Goal: Communication & Community: Answer question/provide support

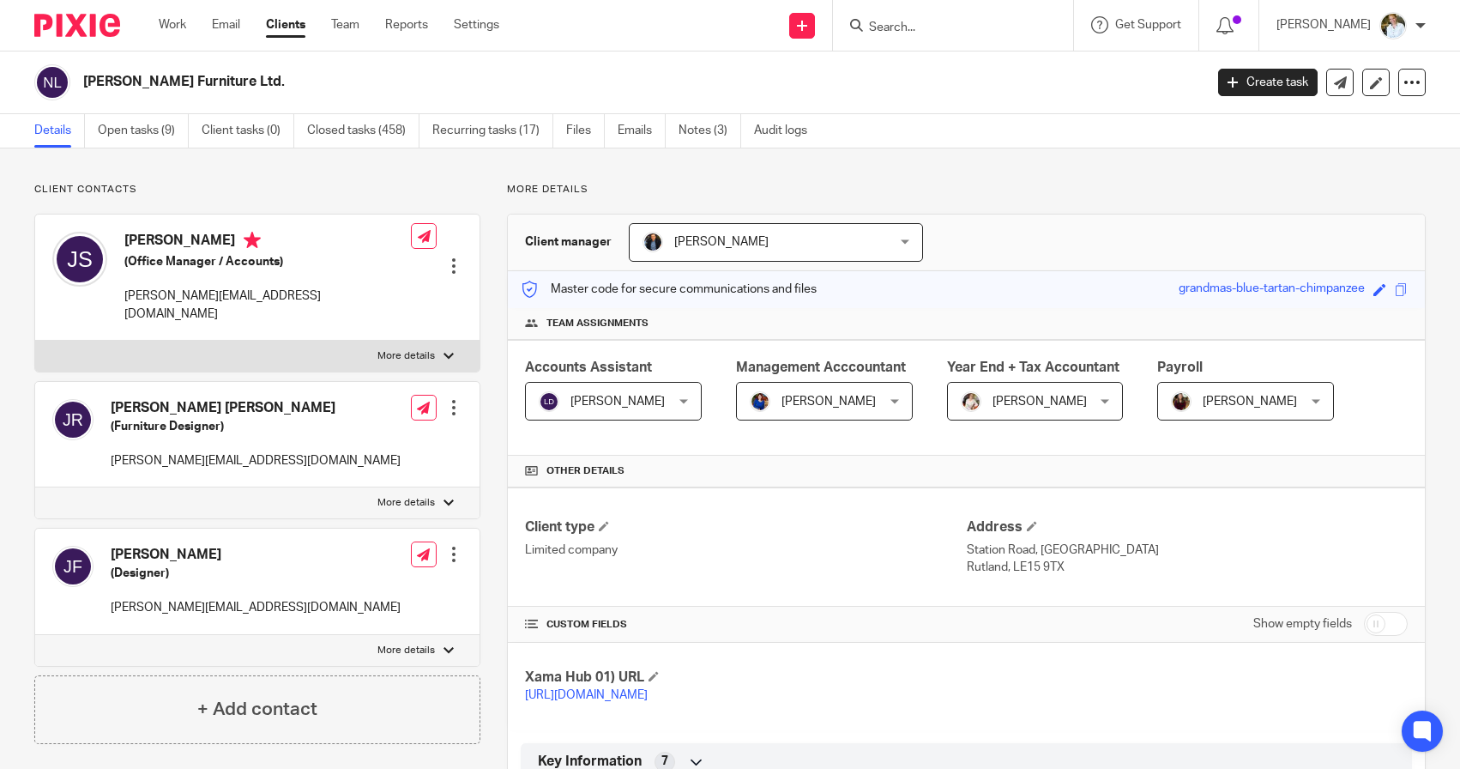
click at [936, 27] on input "Search" at bounding box center [944, 28] width 154 height 15
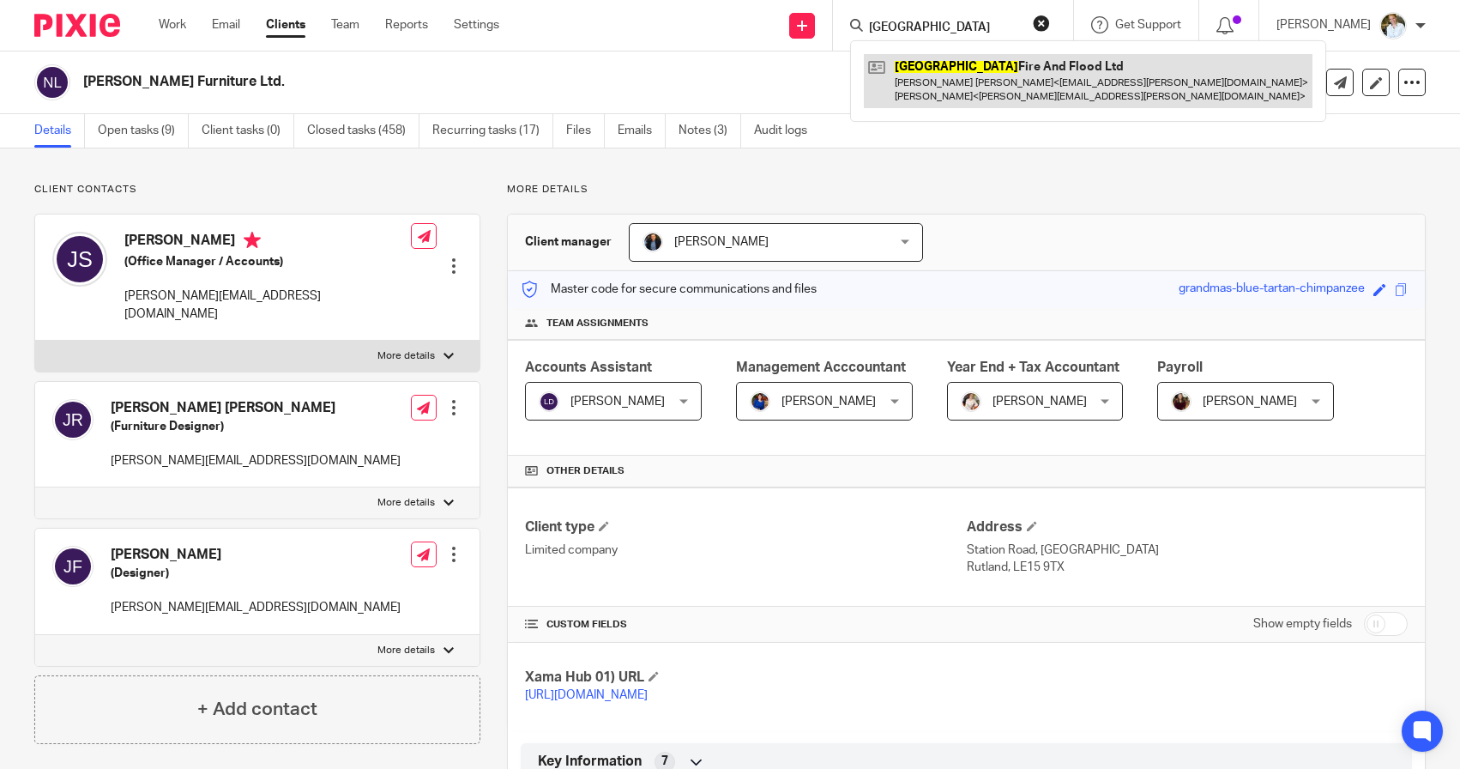
type input "[GEOGRAPHIC_DATA]"
click at [929, 63] on link at bounding box center [1088, 80] width 449 height 53
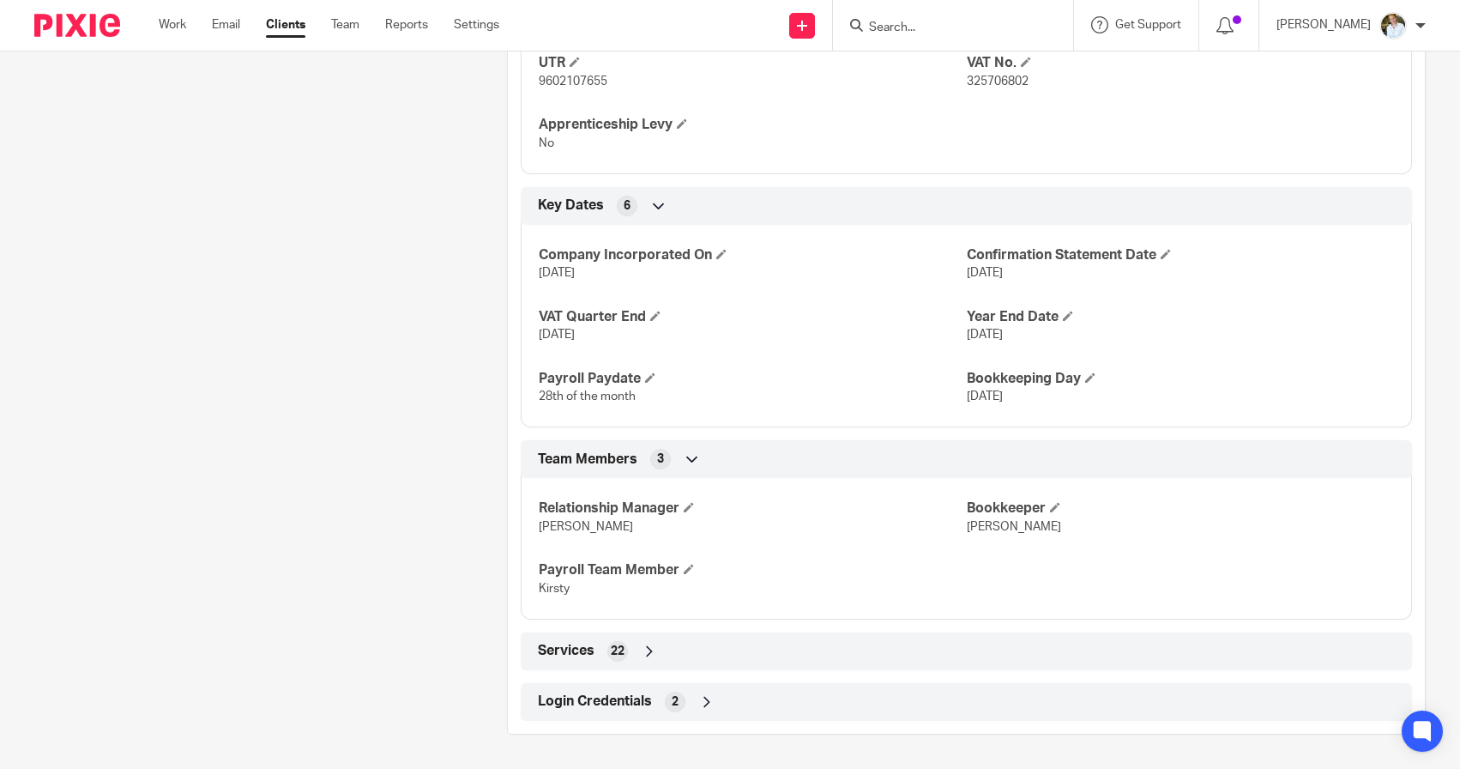
click at [611, 642] on span "22" at bounding box center [618, 650] width 14 height 17
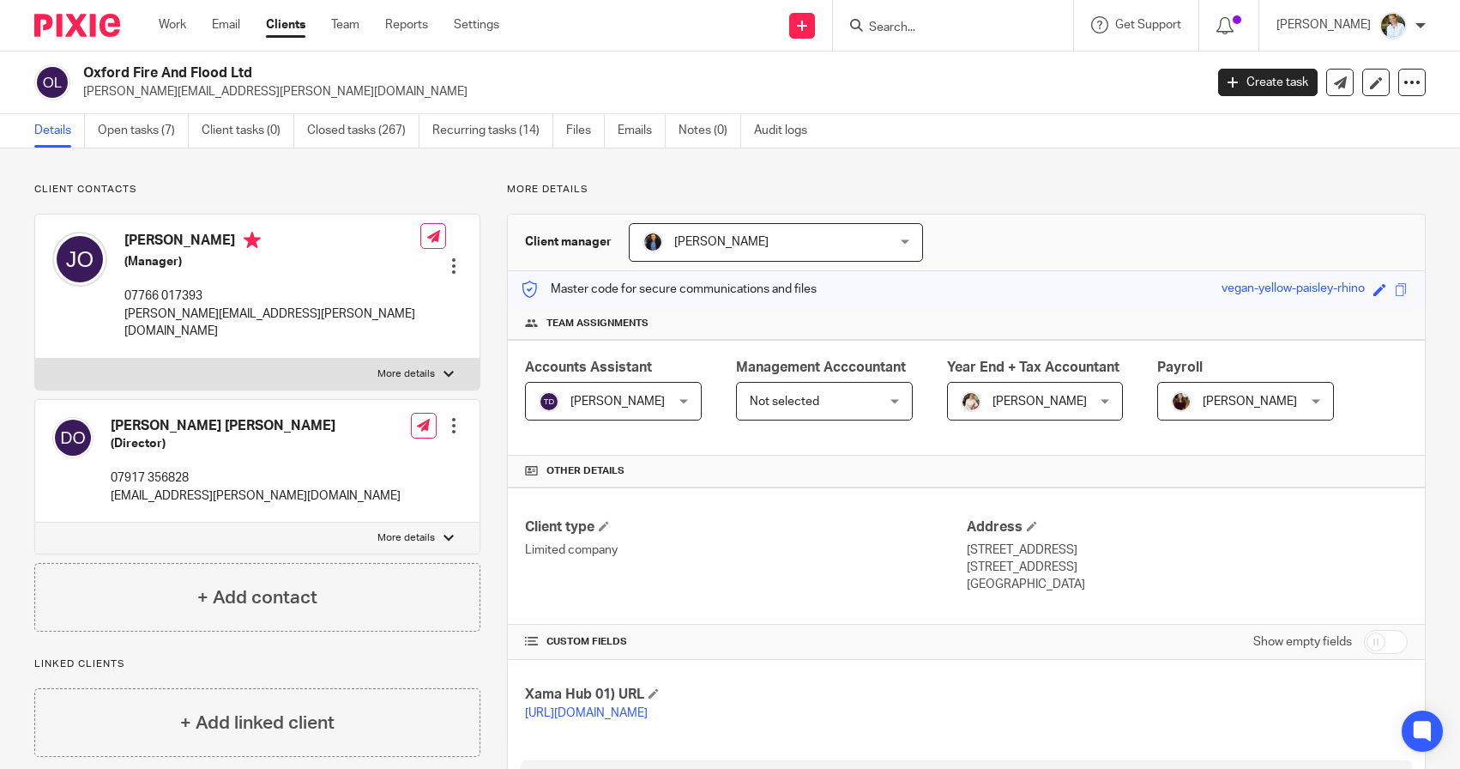
click at [924, 22] on input "Search" at bounding box center [944, 28] width 154 height 15
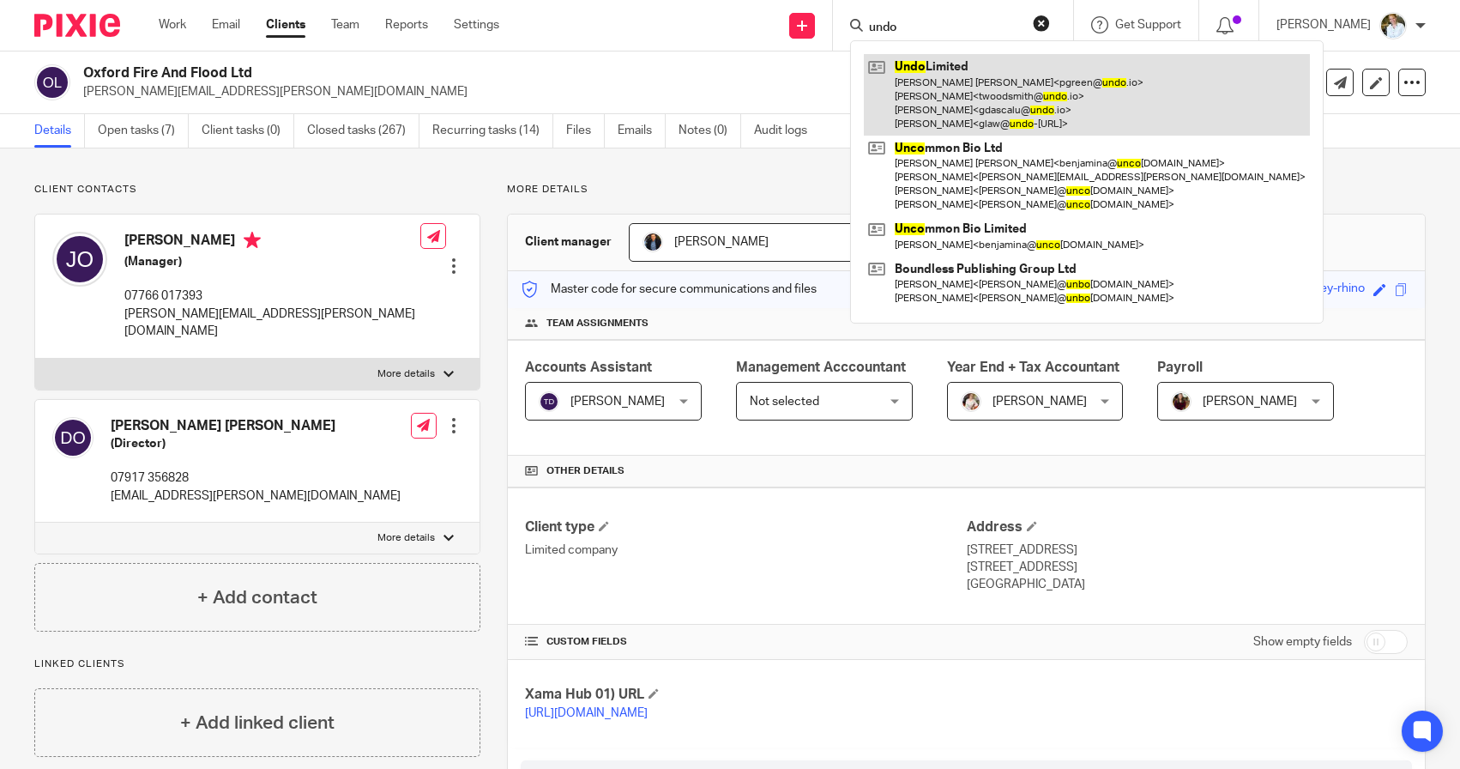
type input "undo"
click at [974, 91] on link at bounding box center [1087, 94] width 446 height 81
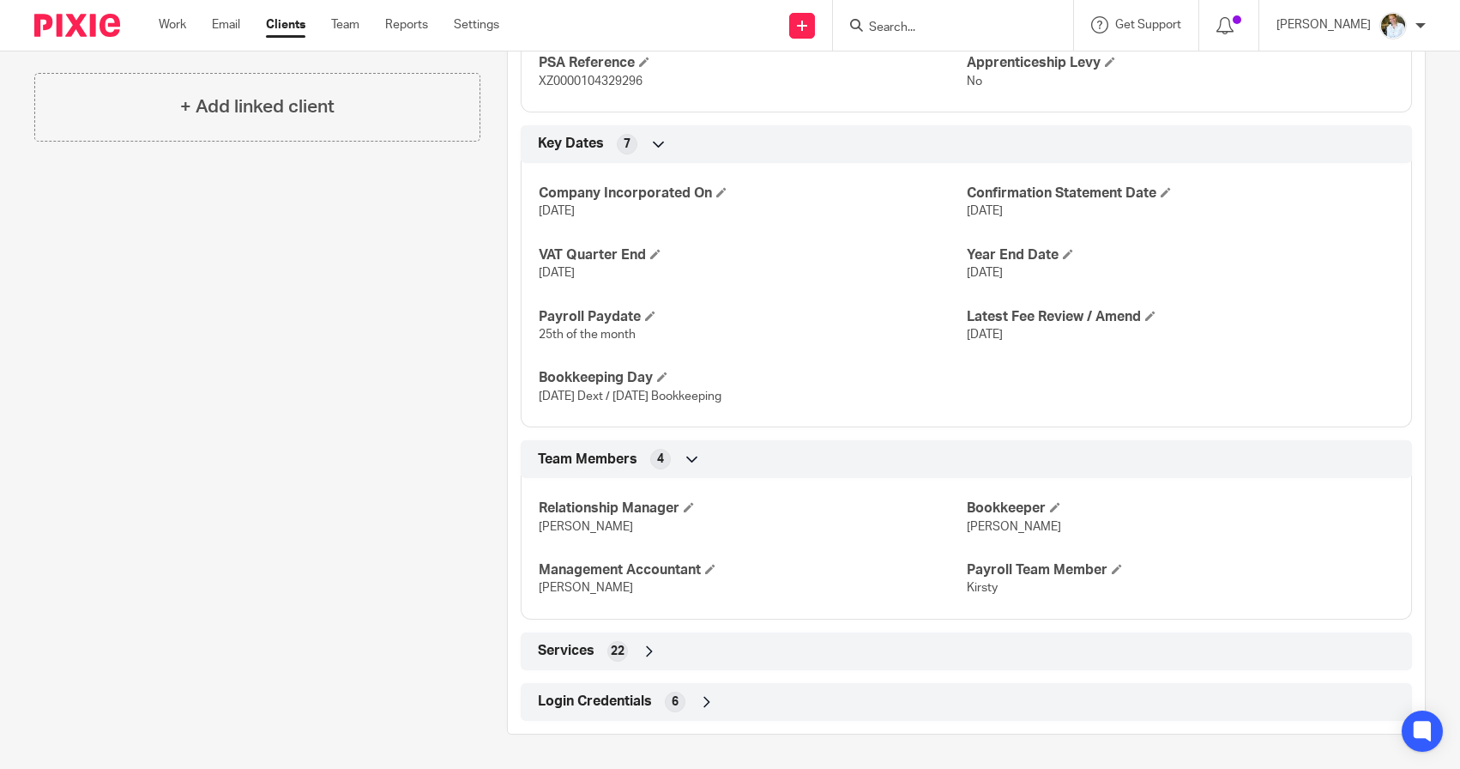
click at [634, 651] on div "Services 22" at bounding box center [966, 650] width 865 height 29
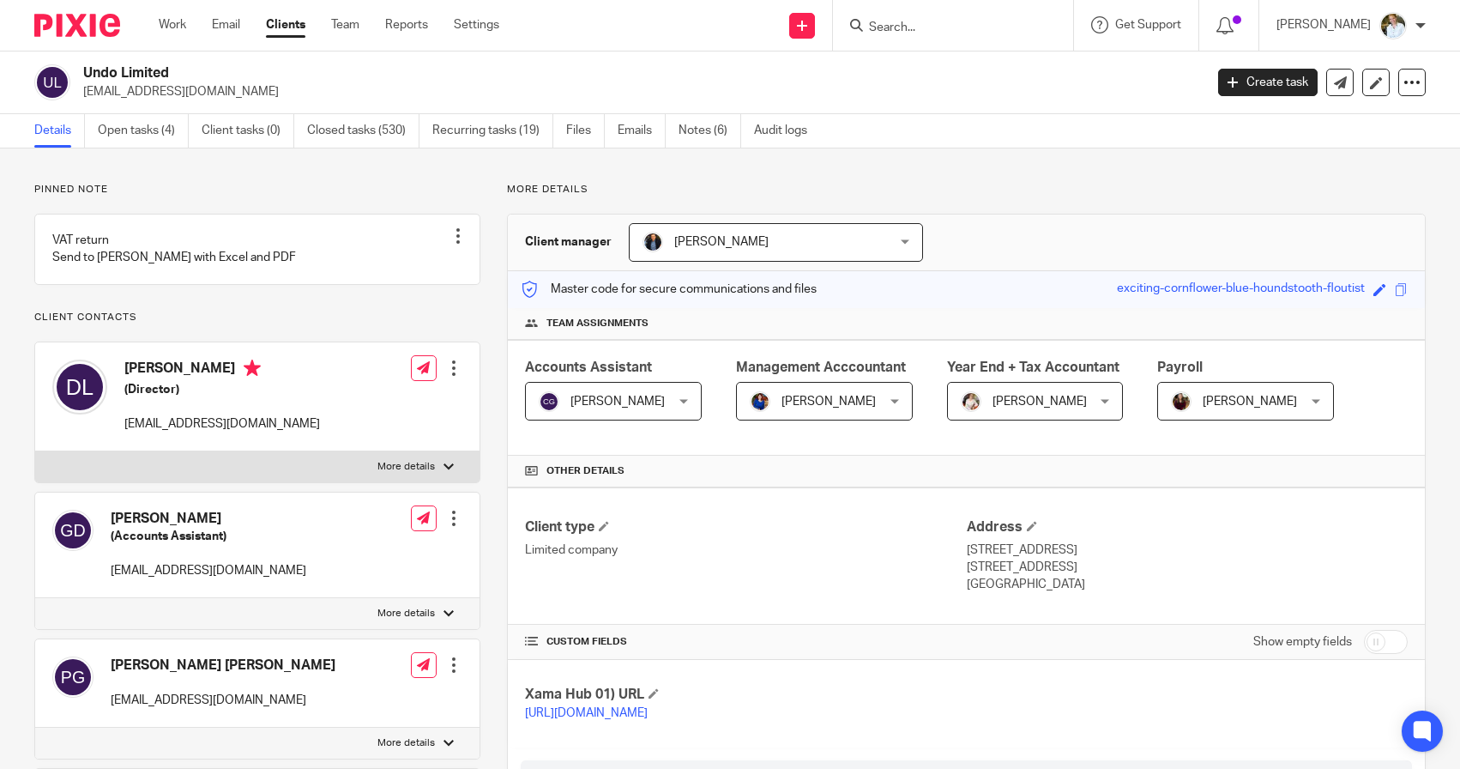
click at [914, 21] on input "Search" at bounding box center [944, 28] width 154 height 15
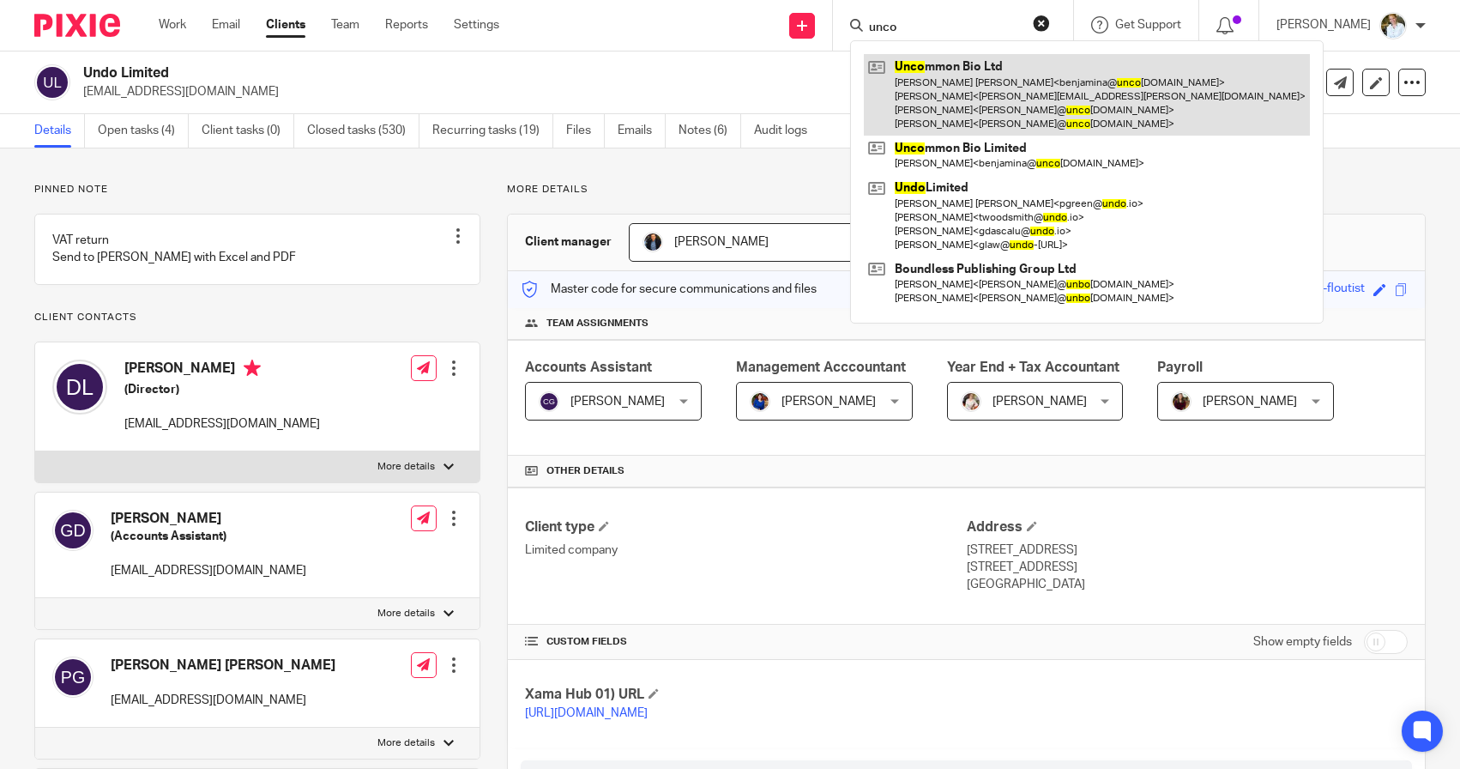
type input "unco"
click at [1037, 79] on link at bounding box center [1087, 94] width 446 height 81
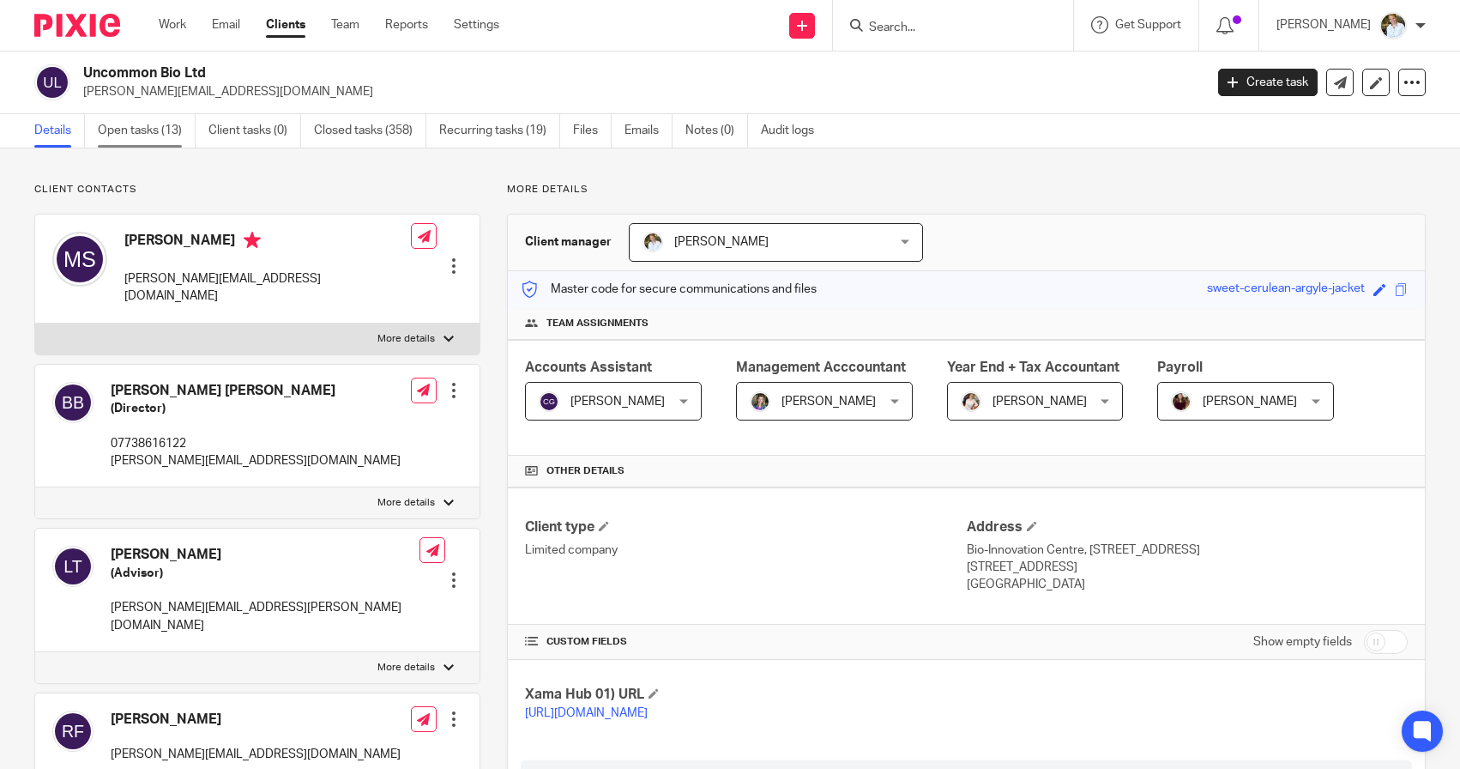
click at [165, 142] on link "Open tasks (13)" at bounding box center [147, 130] width 98 height 33
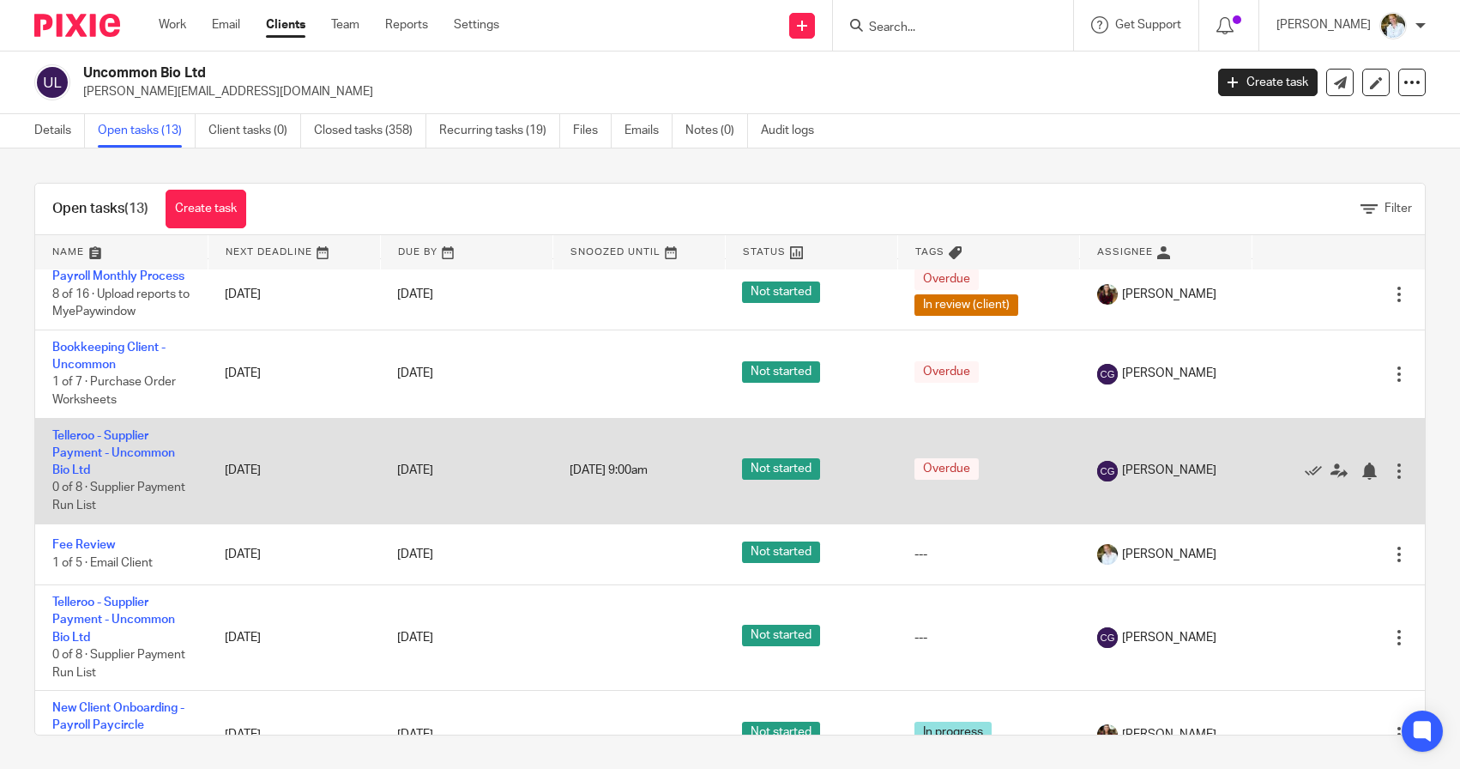
scroll to position [560, 0]
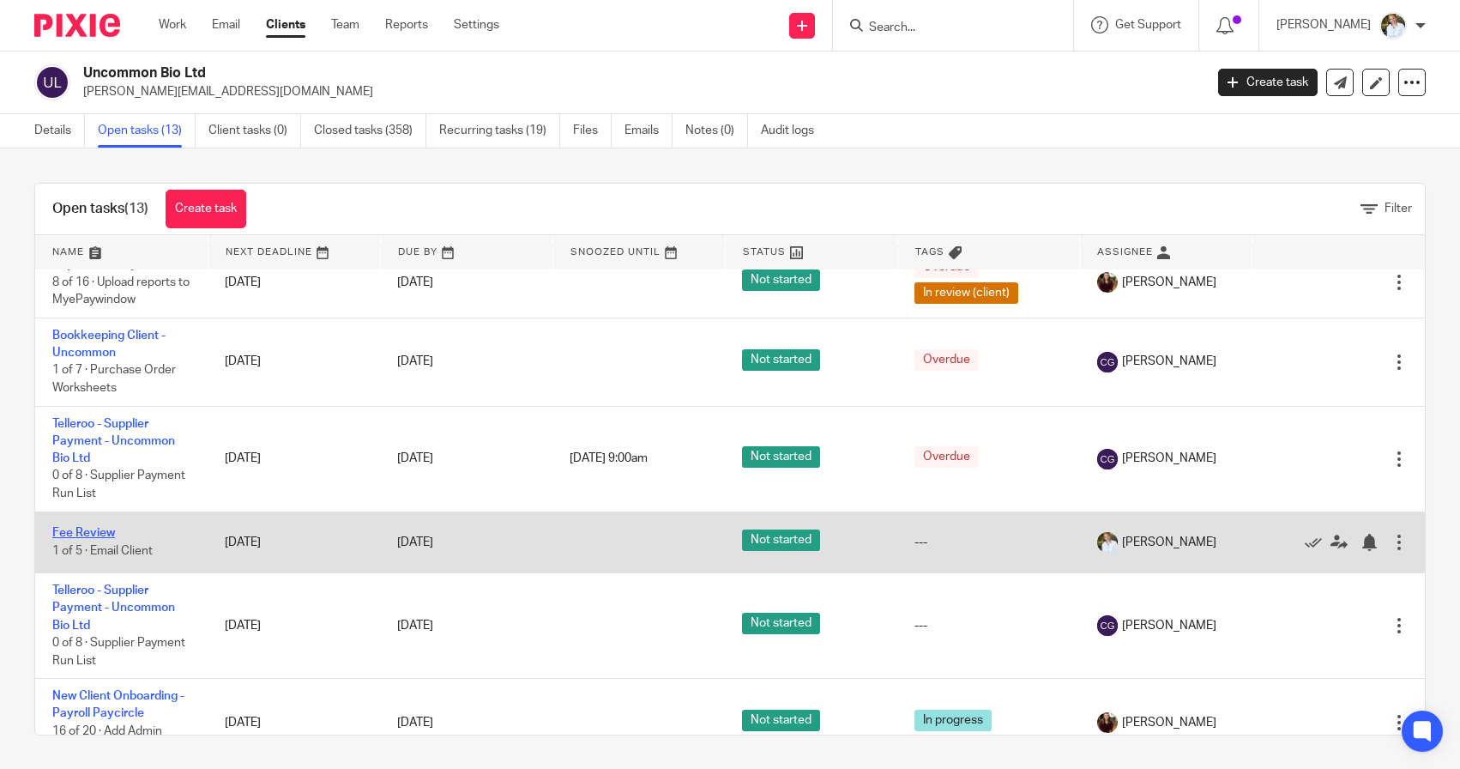
click at [77, 539] on link "Fee Review" at bounding box center [83, 533] width 63 height 12
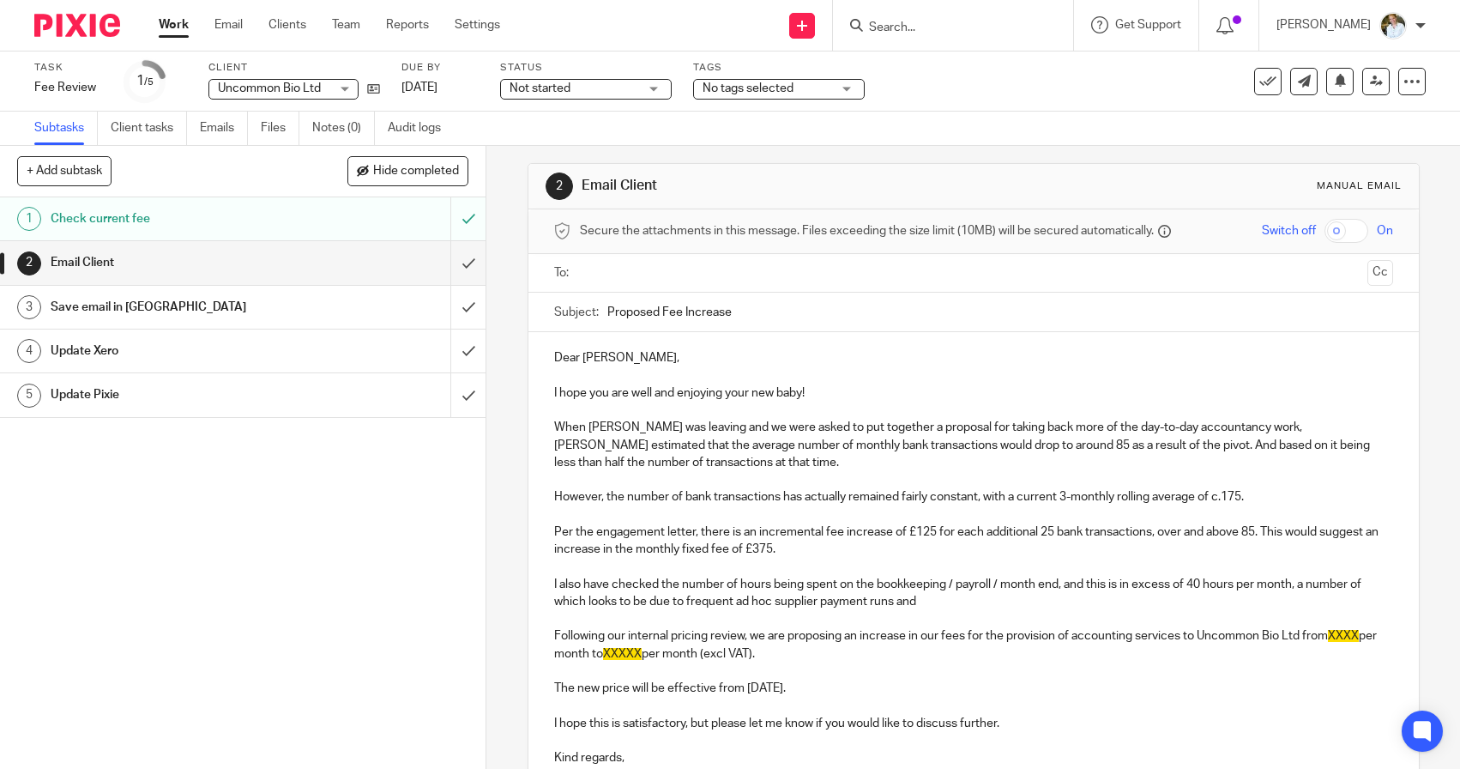
scroll to position [14, 0]
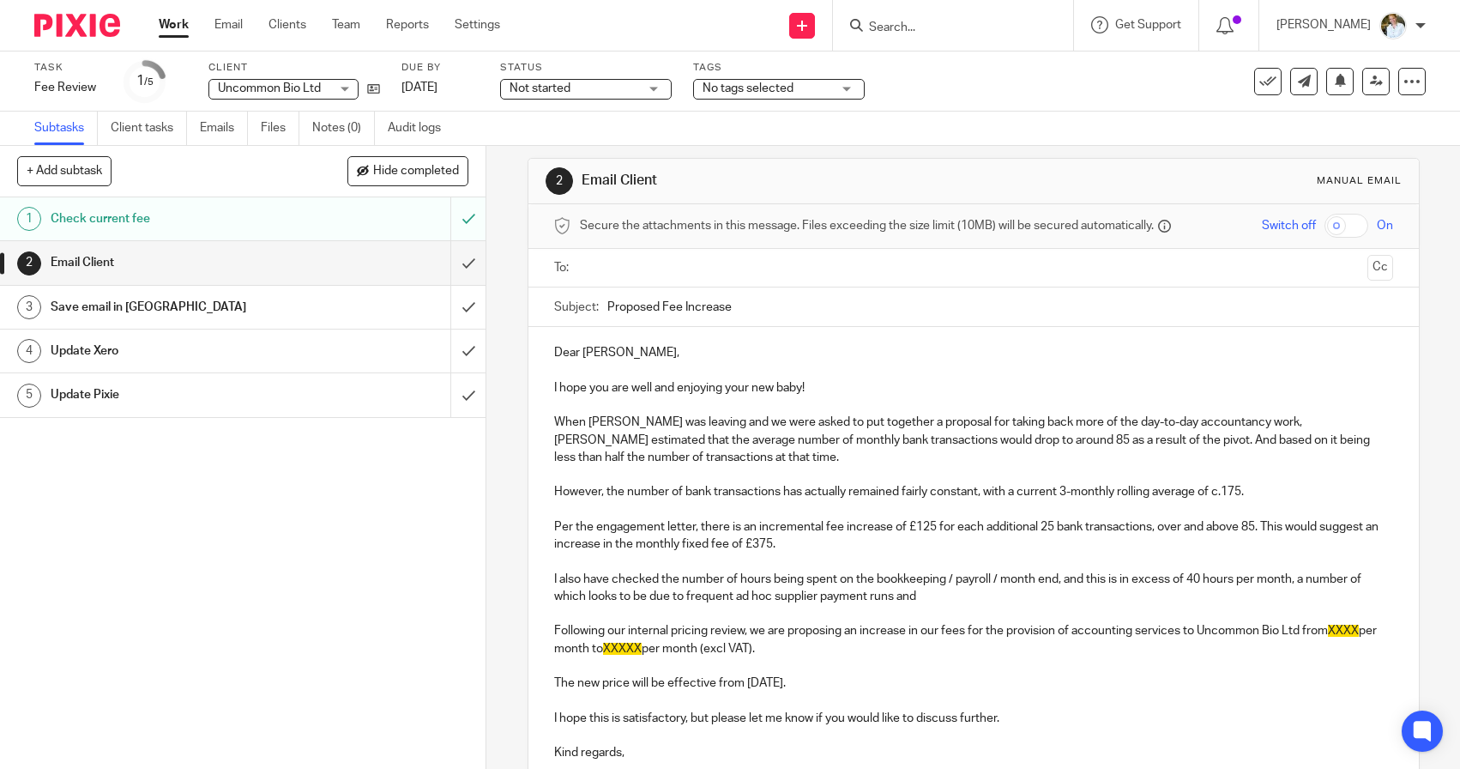
click at [1118, 443] on p "When [PERSON_NAME] was leaving and we were asked to put together a proposal for…" at bounding box center [973, 439] width 839 height 52
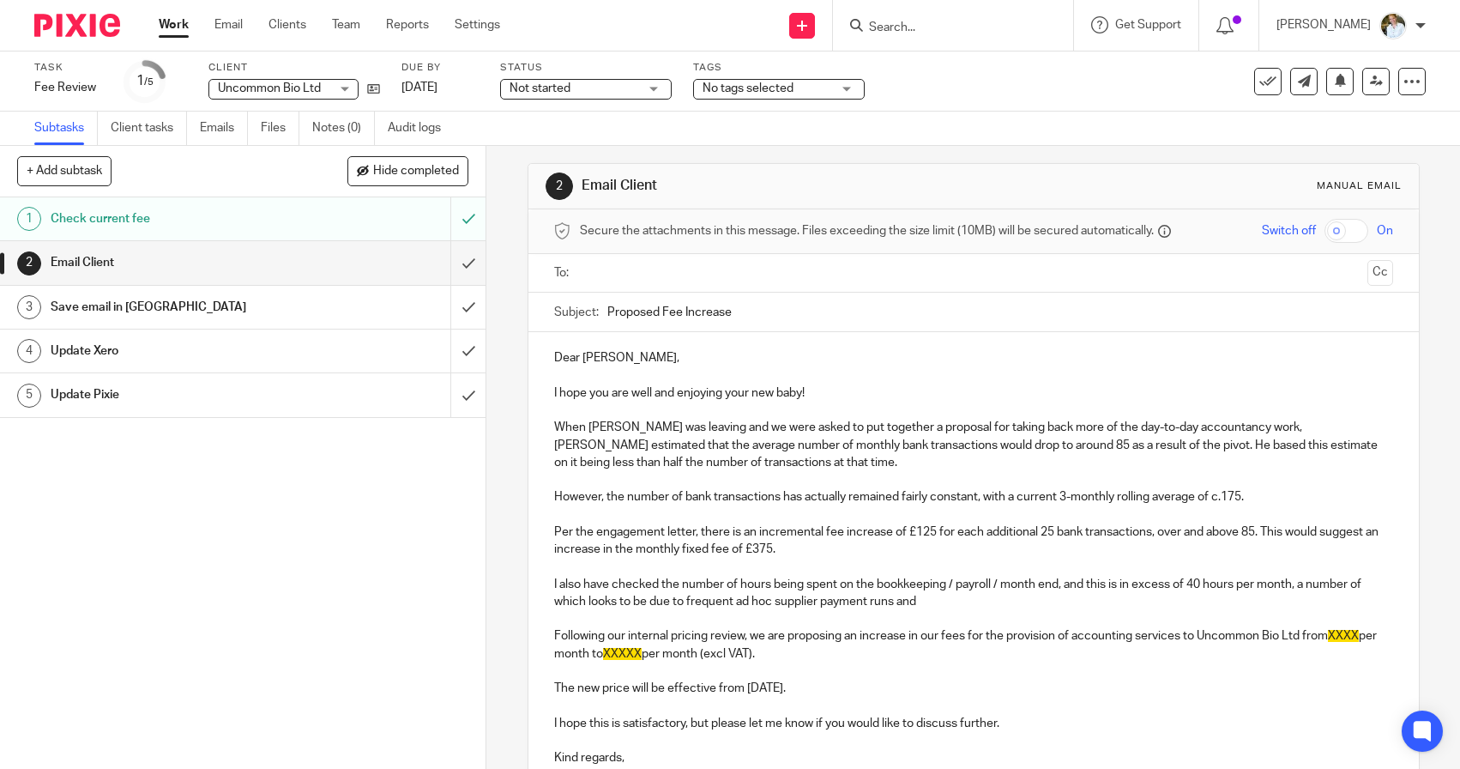
click at [1212, 443] on p "When Fabian was leaving and we were asked to put together a proposal for taking…" at bounding box center [973, 445] width 839 height 52
click at [828, 462] on p "When Fabian was leaving and we were asked to put together a proposal for taking…" at bounding box center [973, 445] width 839 height 52
click at [552, 491] on div "Dear Benjamina, I hope you are well and enjoying your new baby! When Fabian was…" at bounding box center [973, 573] width 890 height 482
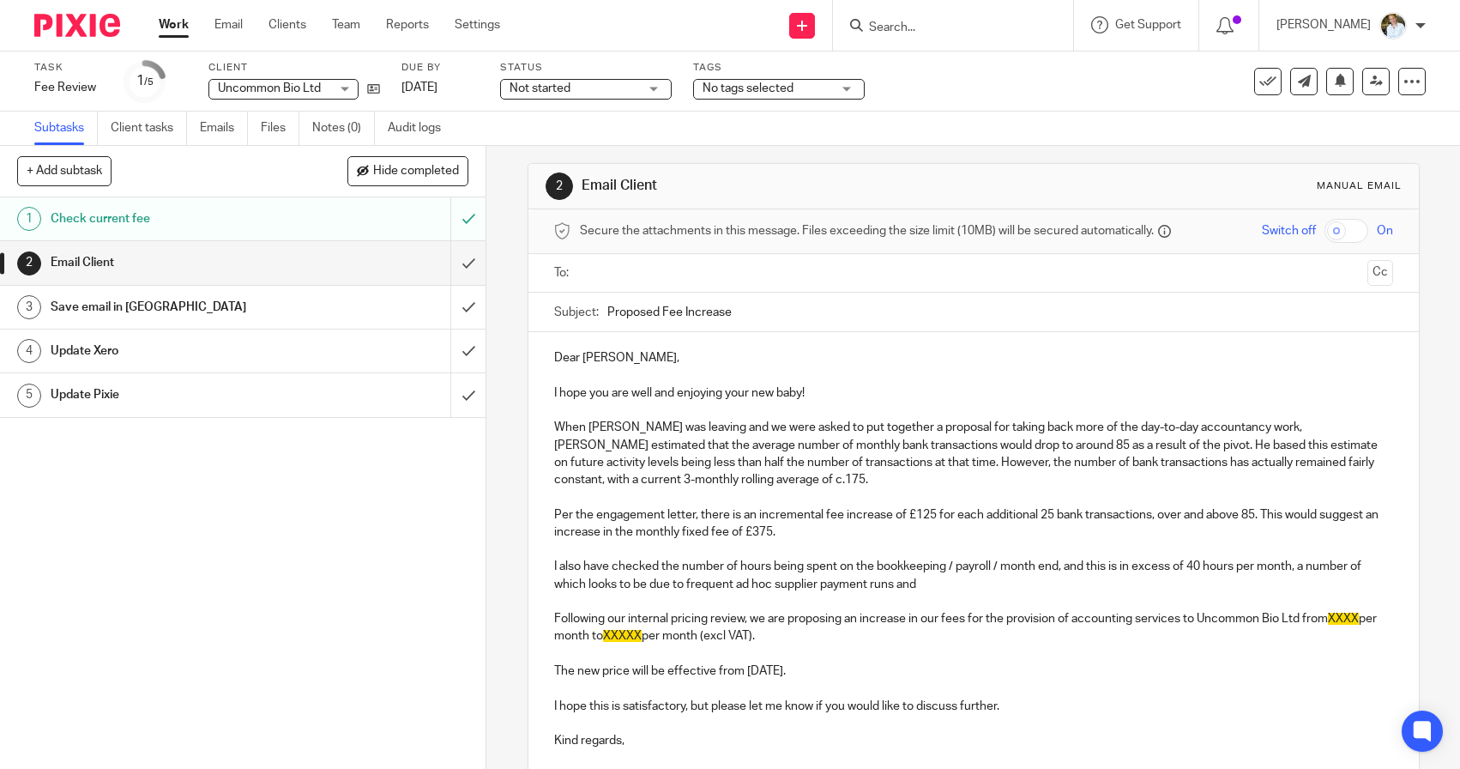
click at [713, 480] on p "When Fabian was leaving and we were asked to put together a proposal for taking…" at bounding box center [973, 453] width 839 height 69
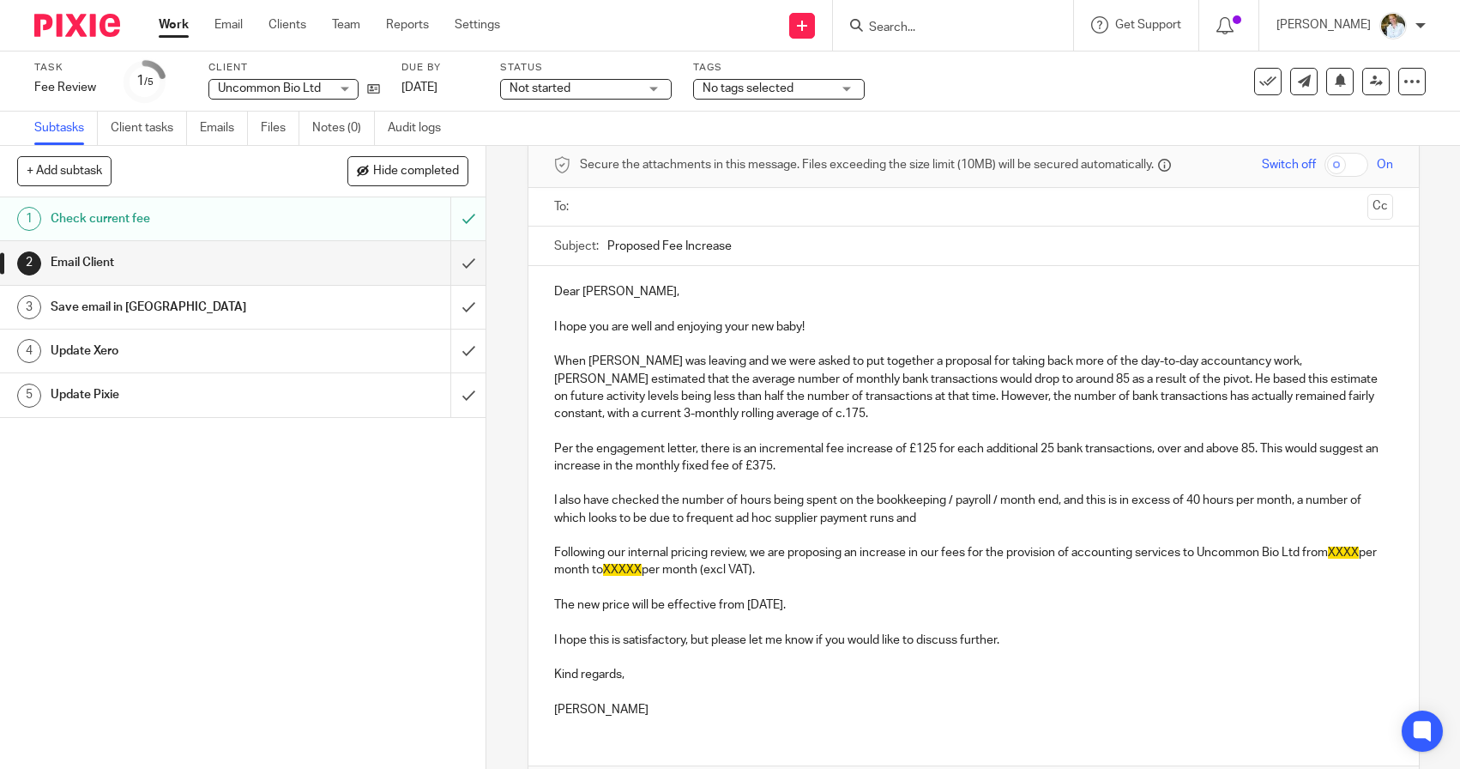
scroll to position [78, 0]
click at [1021, 523] on p at bounding box center [973, 531] width 839 height 17
click at [942, 513] on p "I also have checked the number of hours being spent on the bookkeeping / payrol…" at bounding box center [973, 505] width 839 height 35
click at [1060, 491] on p "I also have checked the number of hours being spent on the bookkeeping / payrol…" at bounding box center [973, 505] width 839 height 35
drag, startPoint x: 1060, startPoint y: 491, endPoint x: 880, endPoint y: 495, distance: 180.2
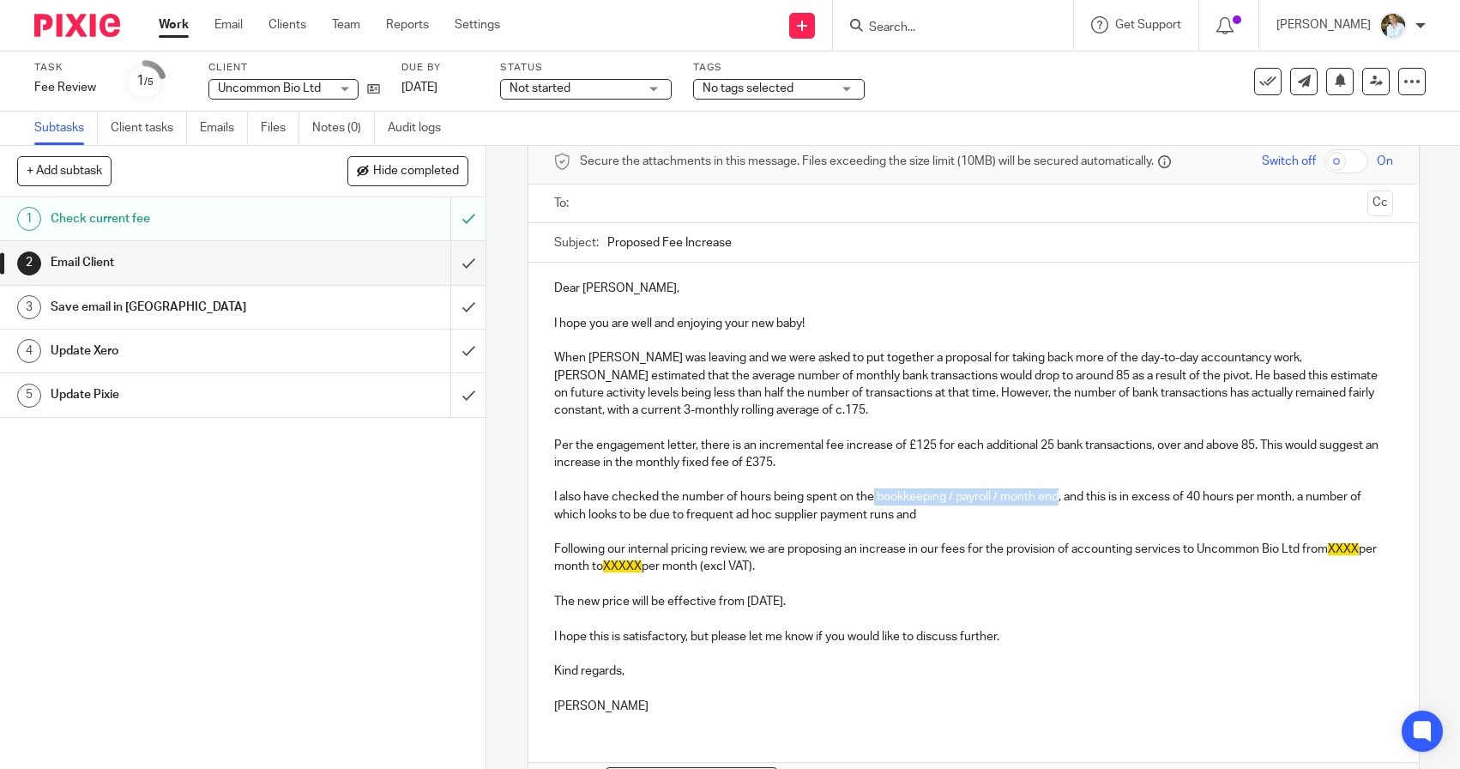
click at [880, 495] on p "I also have checked the number of hours being spent on the bookkeeping / payrol…" at bounding box center [973, 505] width 839 height 35
click at [1061, 491] on p "I also have checked the number of hours being spent on the bookkeeping / month …" at bounding box center [973, 505] width 839 height 35
click at [1238, 493] on p "I also have checked the number of hours being spent on the bookkeeping / month …" at bounding box center [973, 505] width 839 height 35
click at [1219, 511] on p "I also have checked the number of hours being spent on the bookkeeping / month …" at bounding box center [973, 505] width 839 height 35
click at [1284, 510] on p "I also have checked the number of hours being spent on the bookkeeping / month …" at bounding box center [973, 505] width 839 height 35
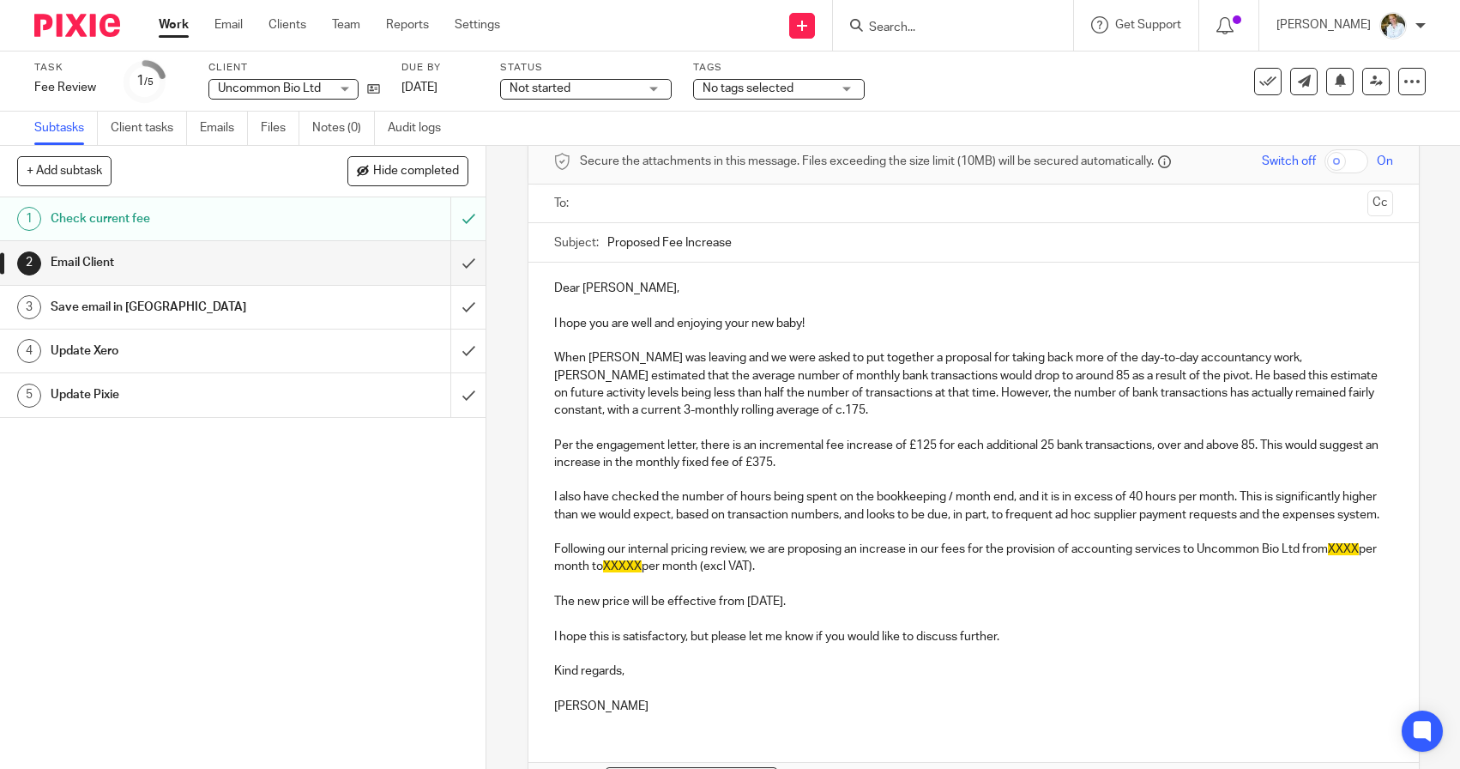
click at [612, 494] on p "I also have checked the number of hours being spent on the bookkeeping / month …" at bounding box center [973, 505] width 839 height 35
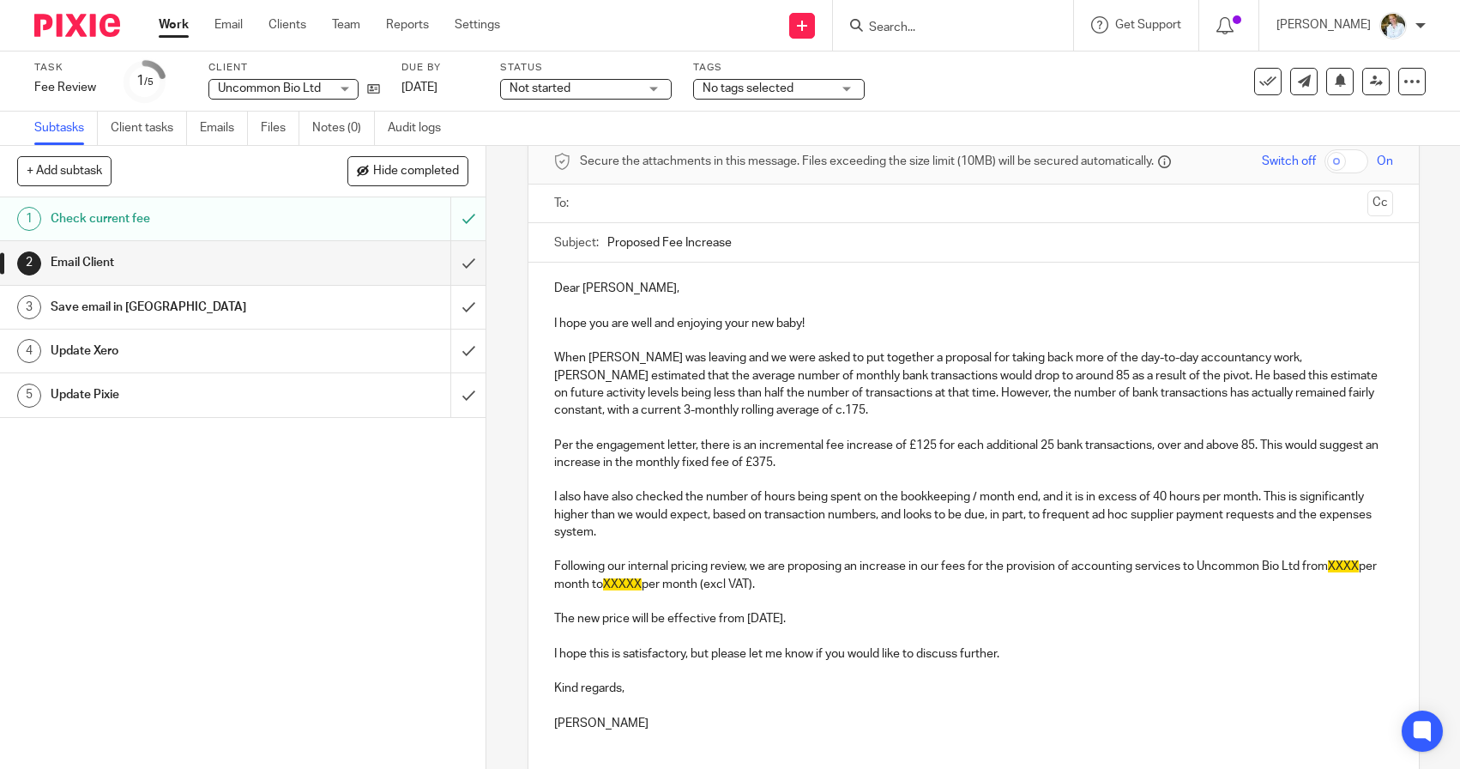
click at [587, 494] on p "I also have also checked the number of hours being spent on the bookkeeping / m…" at bounding box center [973, 514] width 839 height 52
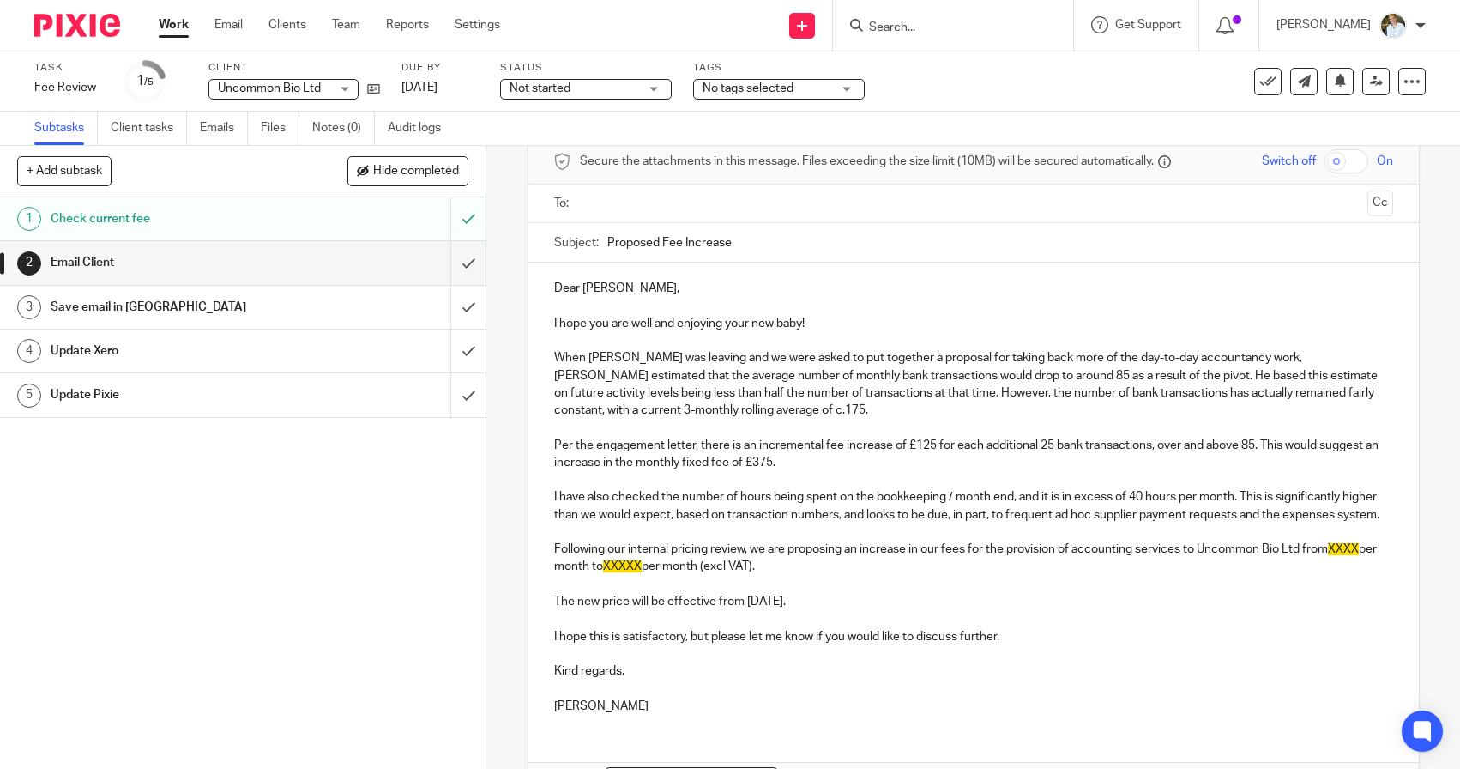
drag, startPoint x: 771, startPoint y: 566, endPoint x: 554, endPoint y: 547, distance: 217.8
click at [554, 547] on p "Following our internal pricing review, we are proposing an increase in our fees…" at bounding box center [973, 557] width 839 height 35
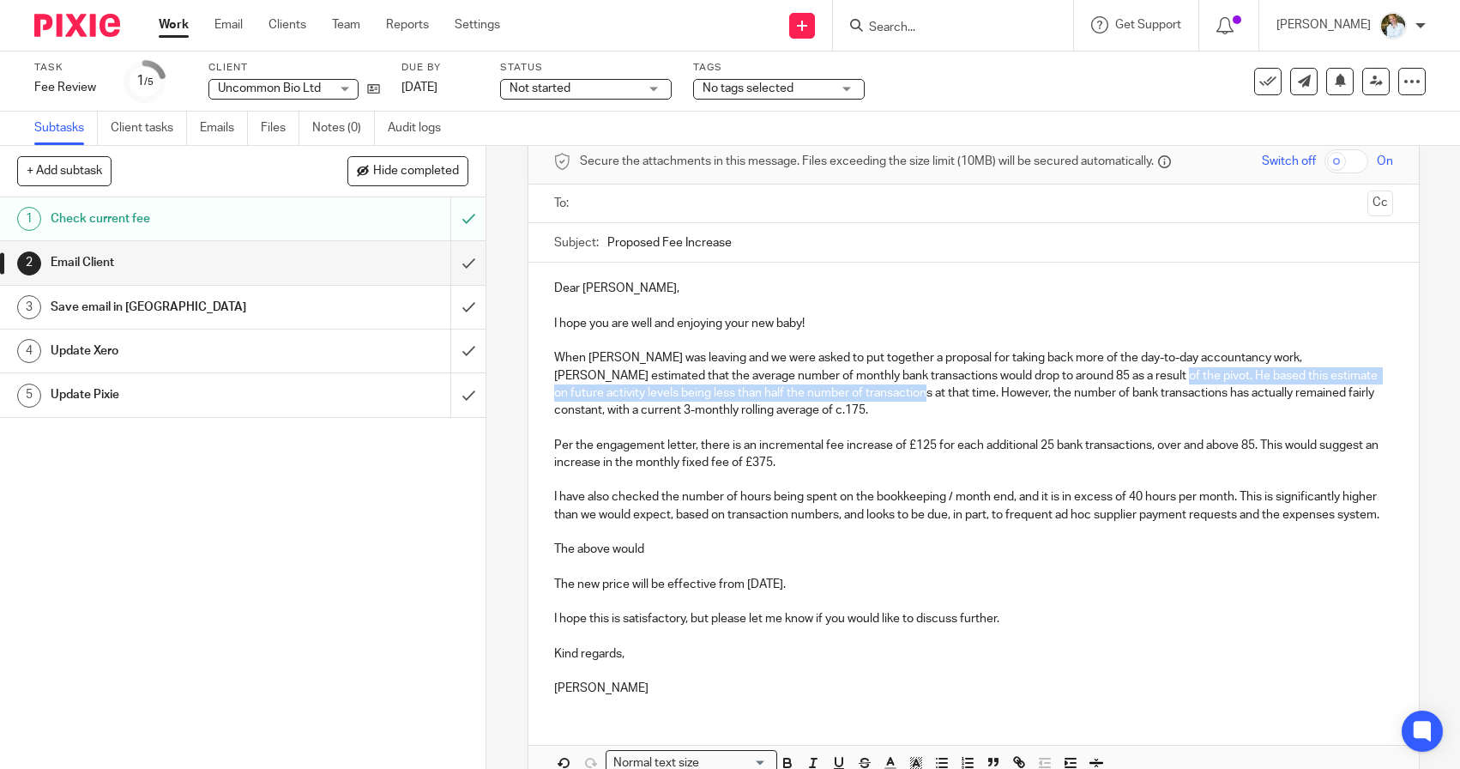
drag, startPoint x: 814, startPoint y: 393, endPoint x: 1061, endPoint y: 373, distance: 247.8
click at [1061, 373] on p "When Fabian was leaving and we were asked to put together a proposal for taking…" at bounding box center [973, 383] width 839 height 69
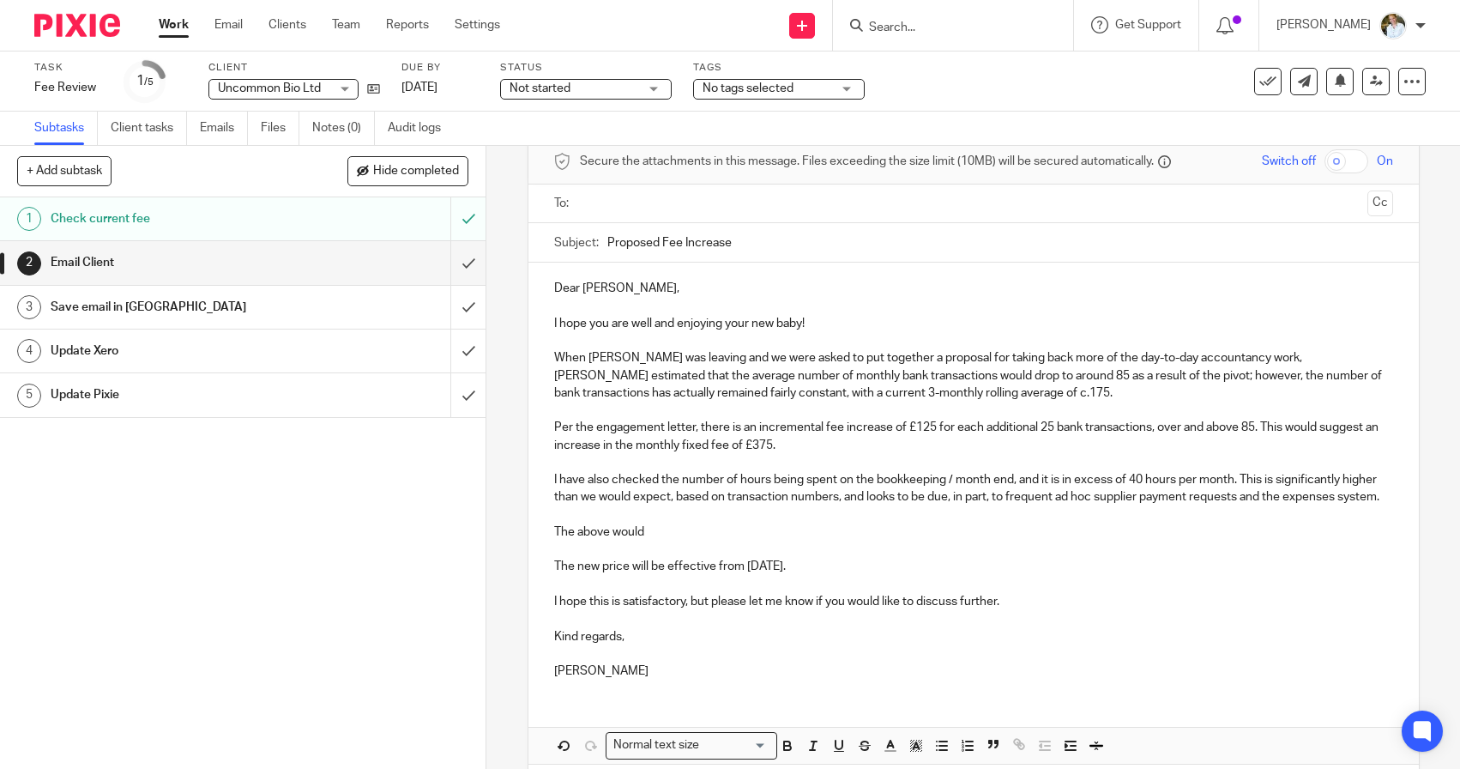
click at [1074, 390] on p "When Fabian was leaving and we were asked to put together a proposal for taking…" at bounding box center [973, 375] width 839 height 52
drag, startPoint x: 916, startPoint y: 394, endPoint x: 1293, endPoint y: 377, distance: 376.9
click at [1293, 377] on p "When Fabian was leaving and we were asked to put together a proposal for taking…" at bounding box center [973, 375] width 839 height 52
click at [1131, 373] on p "When Fabian was leaving and we were asked to put together a proposal for taking…" at bounding box center [973, 375] width 839 height 52
click at [1236, 374] on p "When Fabian was leaving and we were asked to put together a proposal for taking…" at bounding box center [973, 375] width 839 height 52
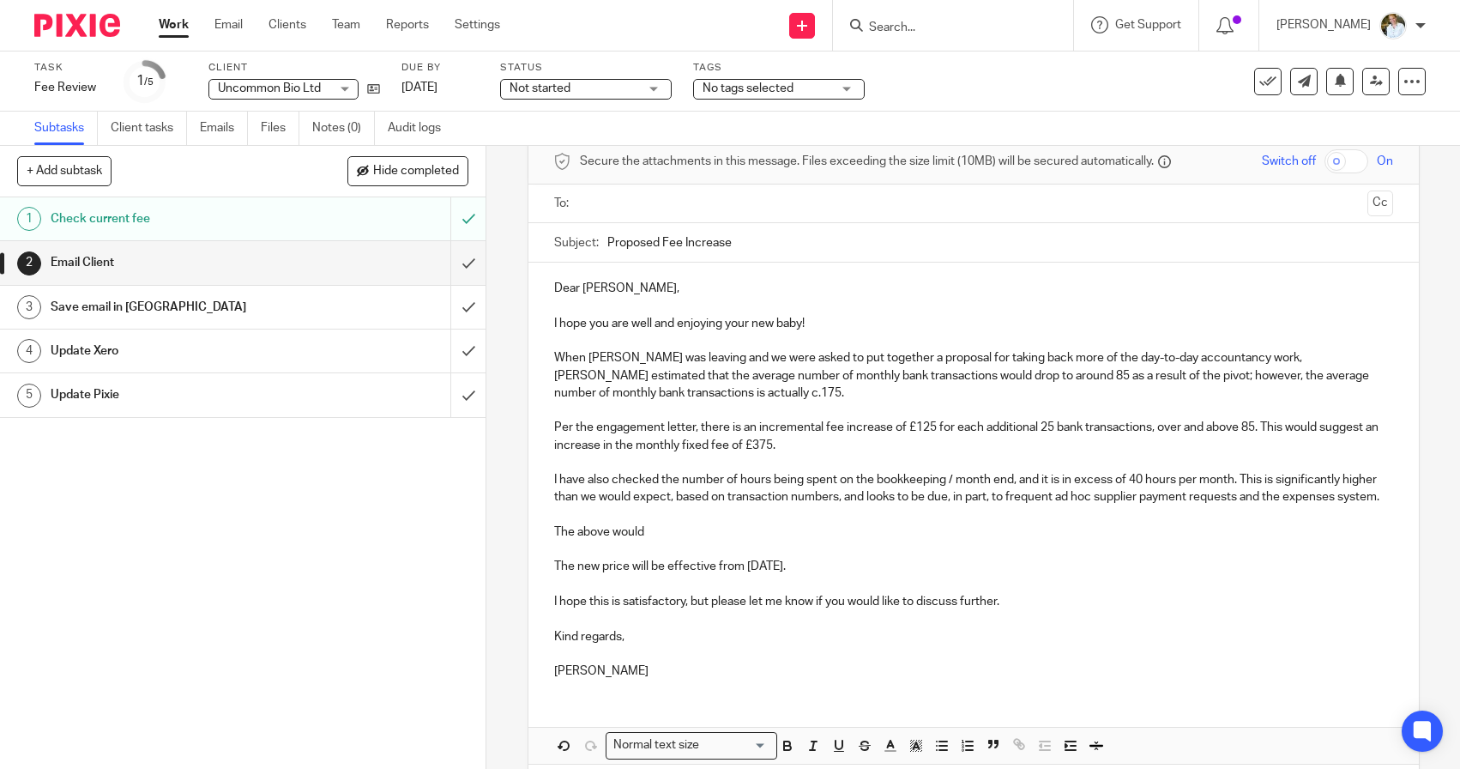
click at [665, 390] on p "When Fabian was leaving and we were asked to put together a proposal for taking…" at bounding box center [973, 375] width 839 height 52
click at [636, 389] on p "When Fabian was leaving and we were asked to put together a proposal for taking…" at bounding box center [973, 375] width 839 height 52
click at [829, 461] on p at bounding box center [973, 462] width 839 height 17
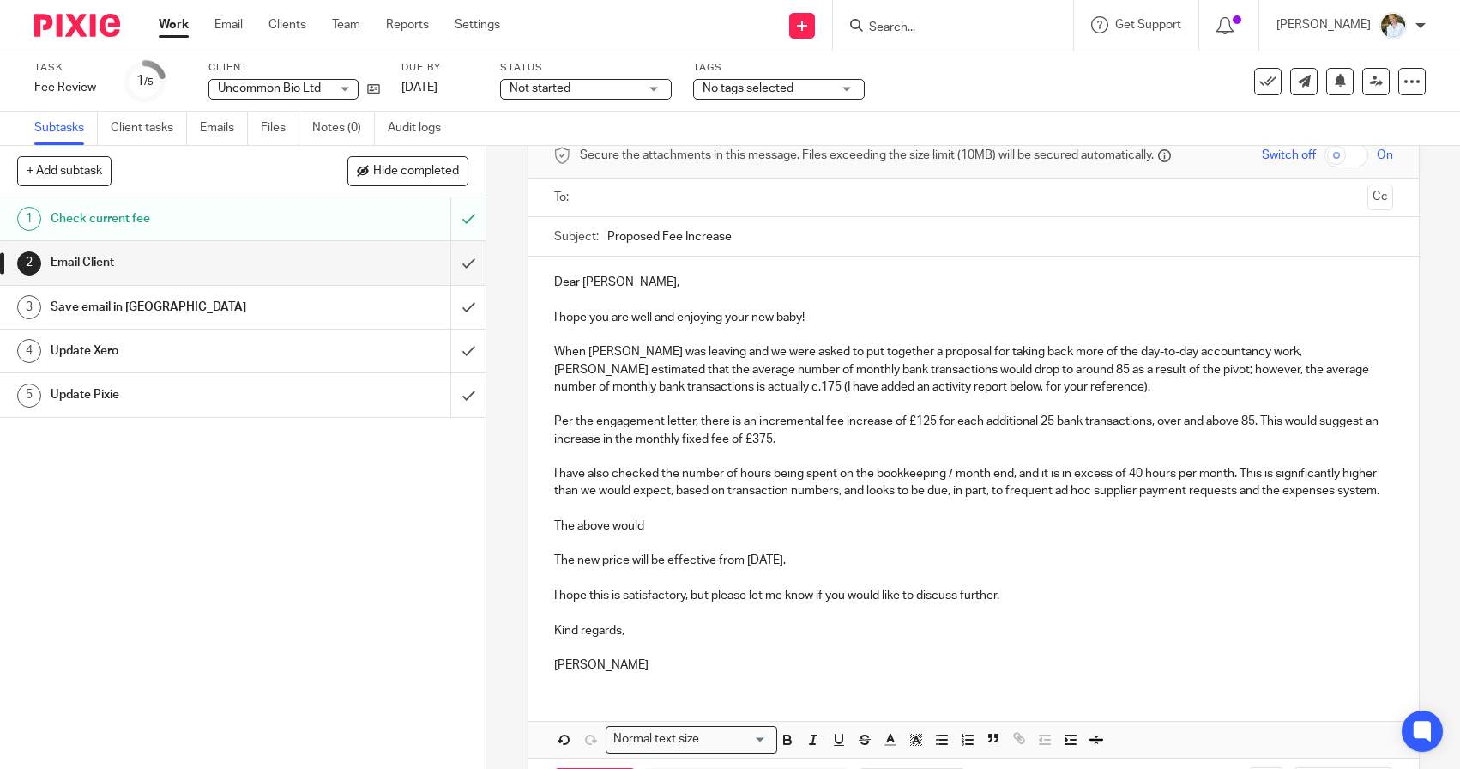
scroll to position [86, 0]
drag, startPoint x: 663, startPoint y: 514, endPoint x: 548, endPoint y: 522, distance: 115.3
click at [548, 522] on div "Dear Benjamina, I hope you are well and enjoying your new baby! When Fabian was…" at bounding box center [973, 470] width 890 height 430
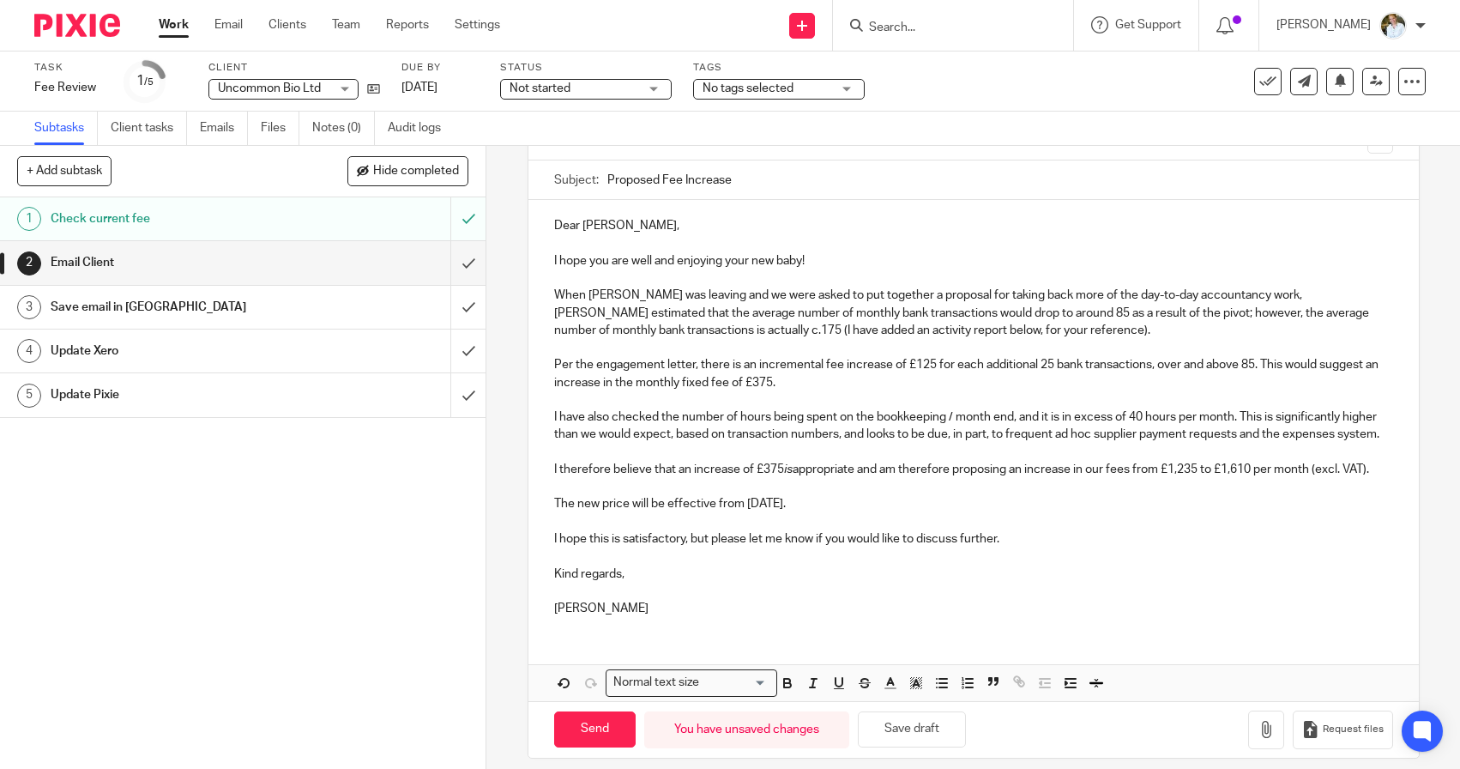
scroll to position [145, 0]
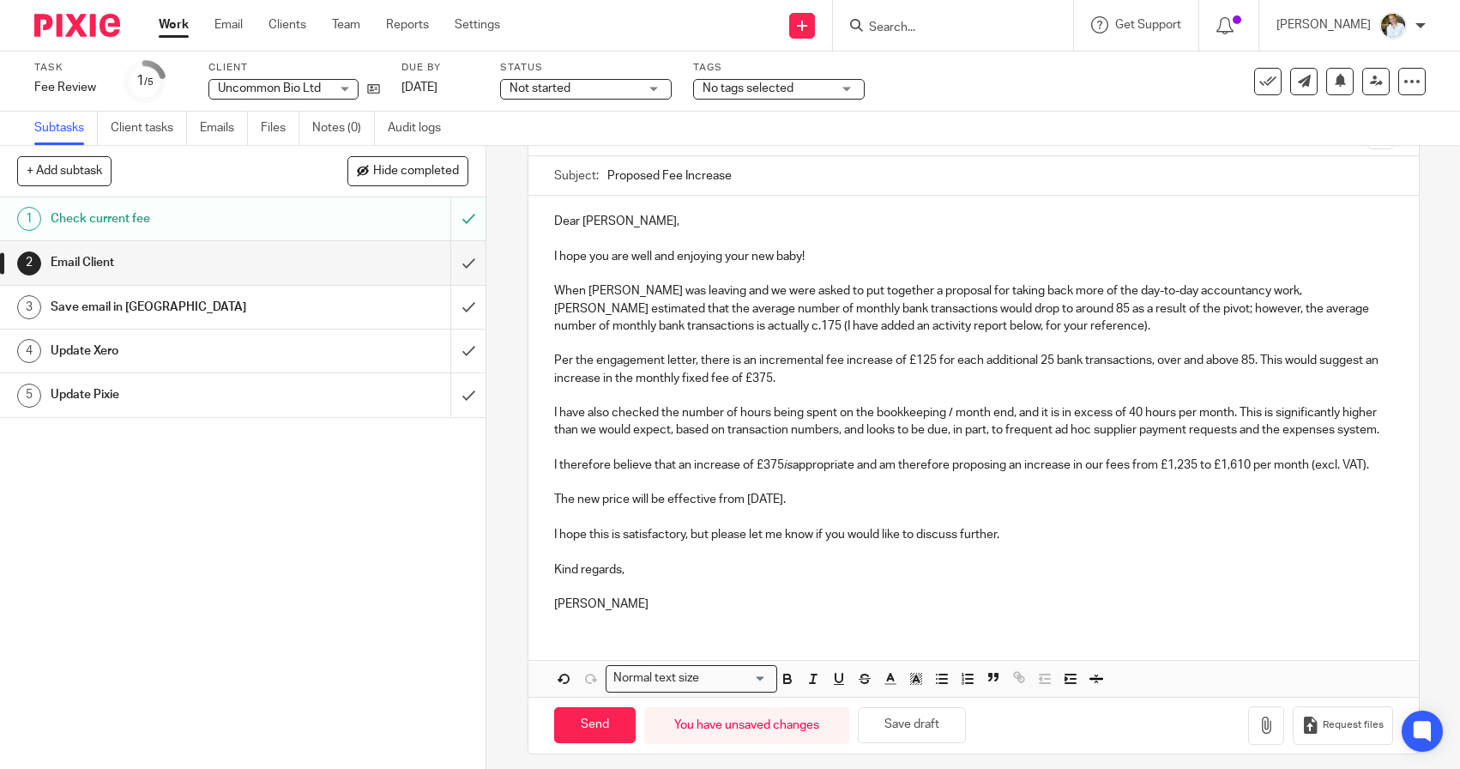
click at [604, 601] on p "[PERSON_NAME]" at bounding box center [973, 603] width 839 height 17
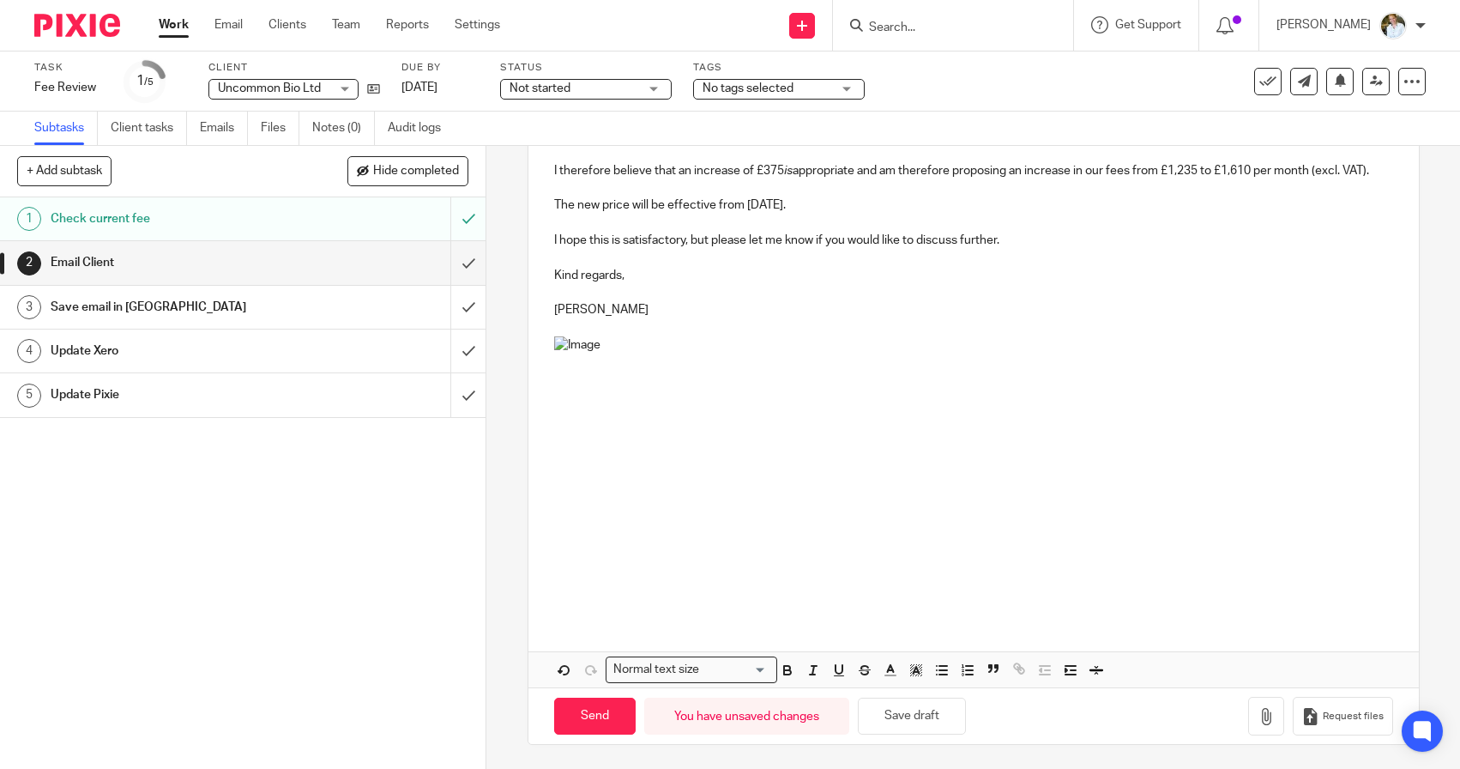
scroll to position [0, 0]
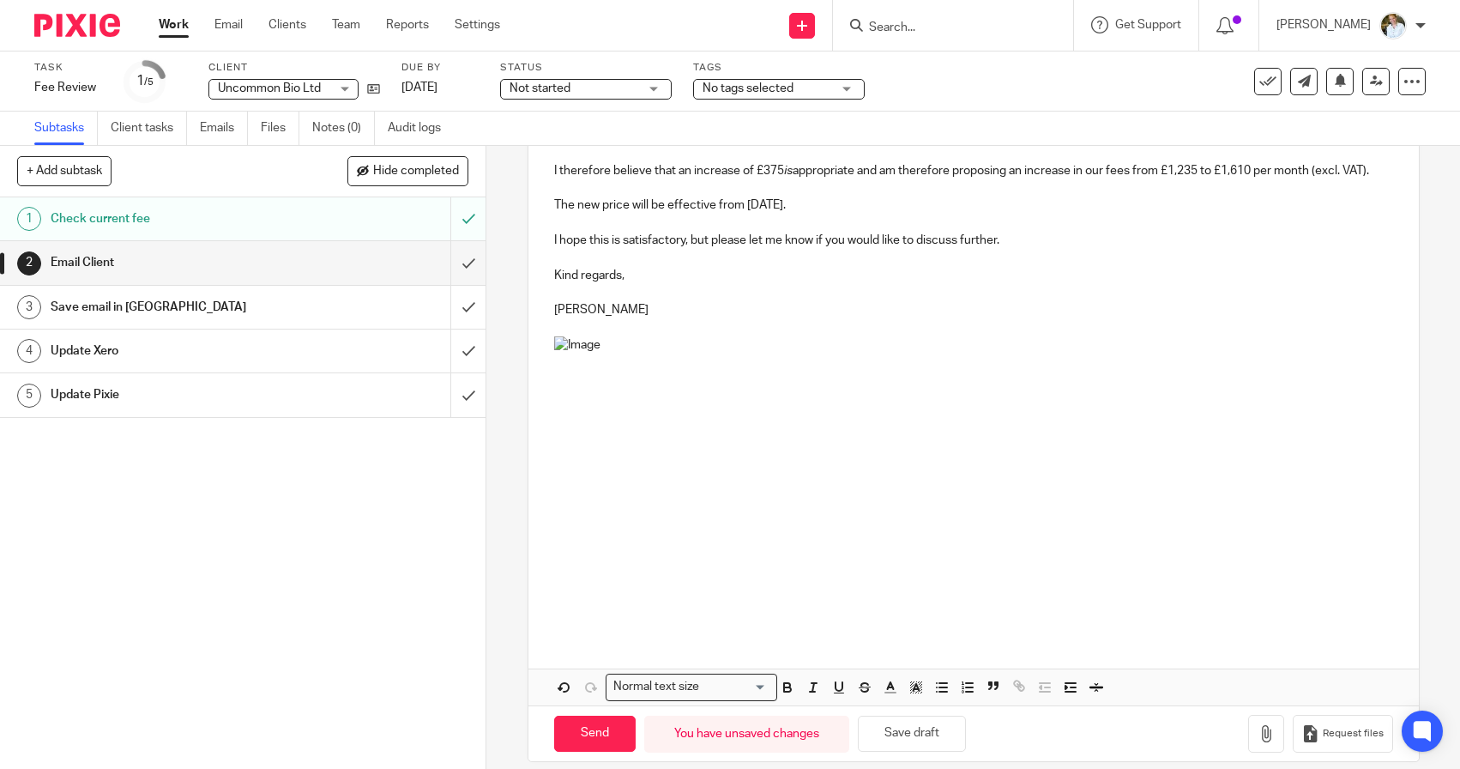
click at [677, 543] on img at bounding box center [833, 470] width 558 height 268
drag, startPoint x: 1105, startPoint y: 595, endPoint x: 1192, endPoint y: 638, distance: 97.4
click at [1192, 638] on div "Dear Benjamina, I hope you are well and enjoying your new baby! When Fabian was…" at bounding box center [973, 302] width 890 height 803
drag, startPoint x: 1107, startPoint y: 595, endPoint x: 1179, endPoint y: 617, distance: 74.4
click at [1179, 617] on div "Dear Benjamina, I hope you are well and enjoying your new baby! When Fabian was…" at bounding box center [973, 267] width 890 height 733
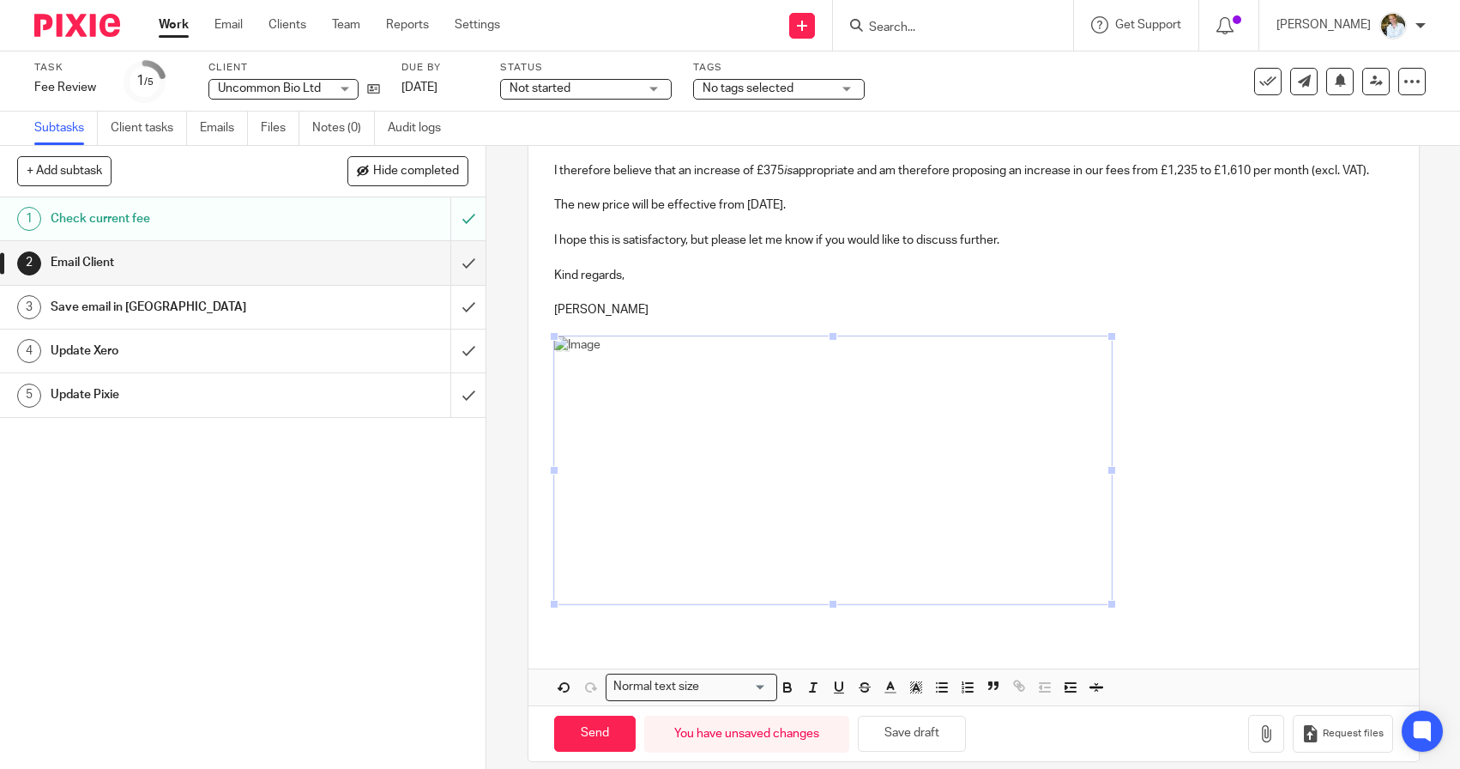
click at [1195, 581] on p at bounding box center [973, 470] width 839 height 268
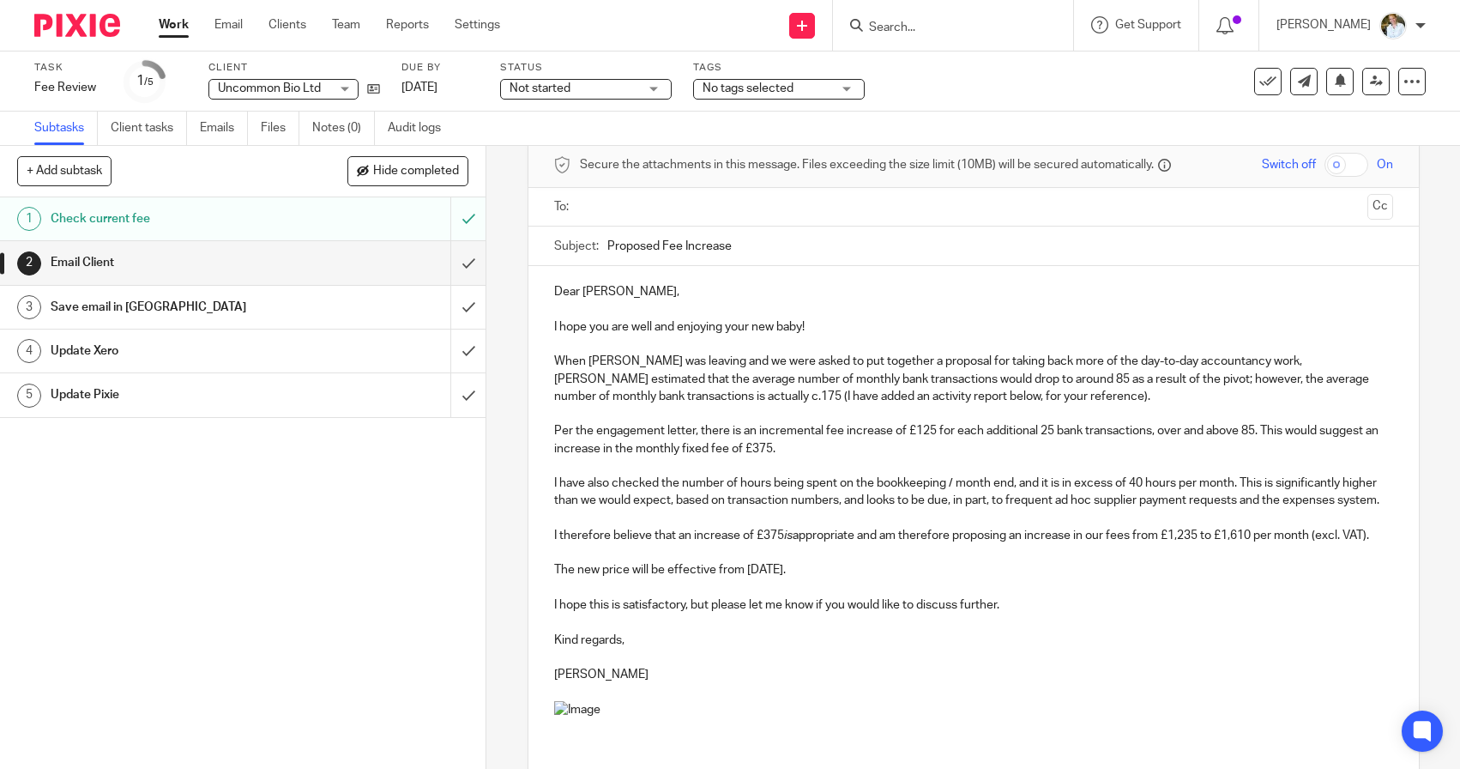
scroll to position [108, 0]
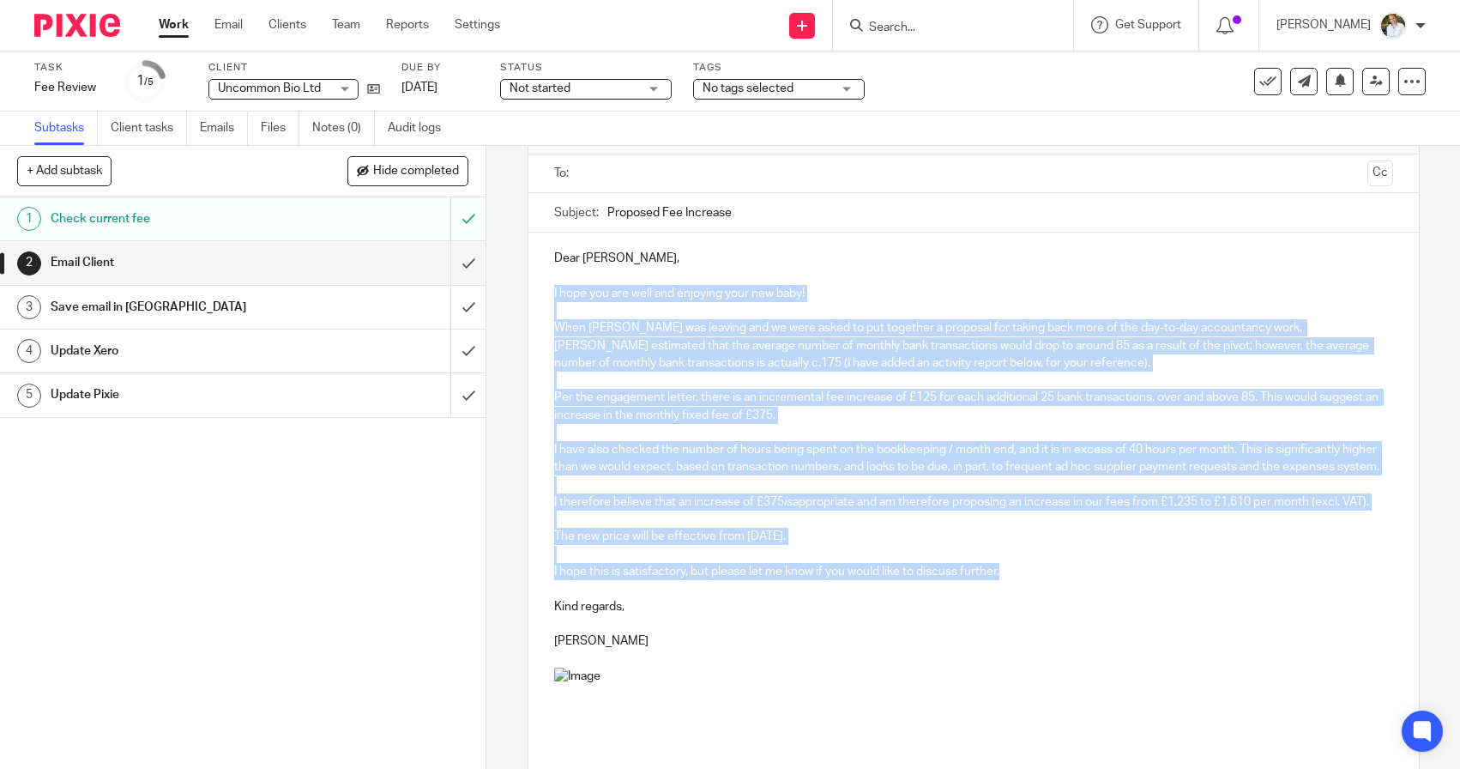
drag, startPoint x: 1015, startPoint y: 570, endPoint x: 548, endPoint y: 292, distance: 543.6
click at [548, 292] on div "Dear Benjamina, I hope you are well and enjoying your new baby! When Fabian was…" at bounding box center [973, 598] width 890 height 733
copy div "I hope you are well and enjoying your new baby! When Fabian was leaving and we …"
click at [1049, 530] on p "The new price will be effective from [DATE]." at bounding box center [973, 536] width 839 height 17
drag, startPoint x: 1010, startPoint y: 564, endPoint x: 552, endPoint y: 293, distance: 532.2
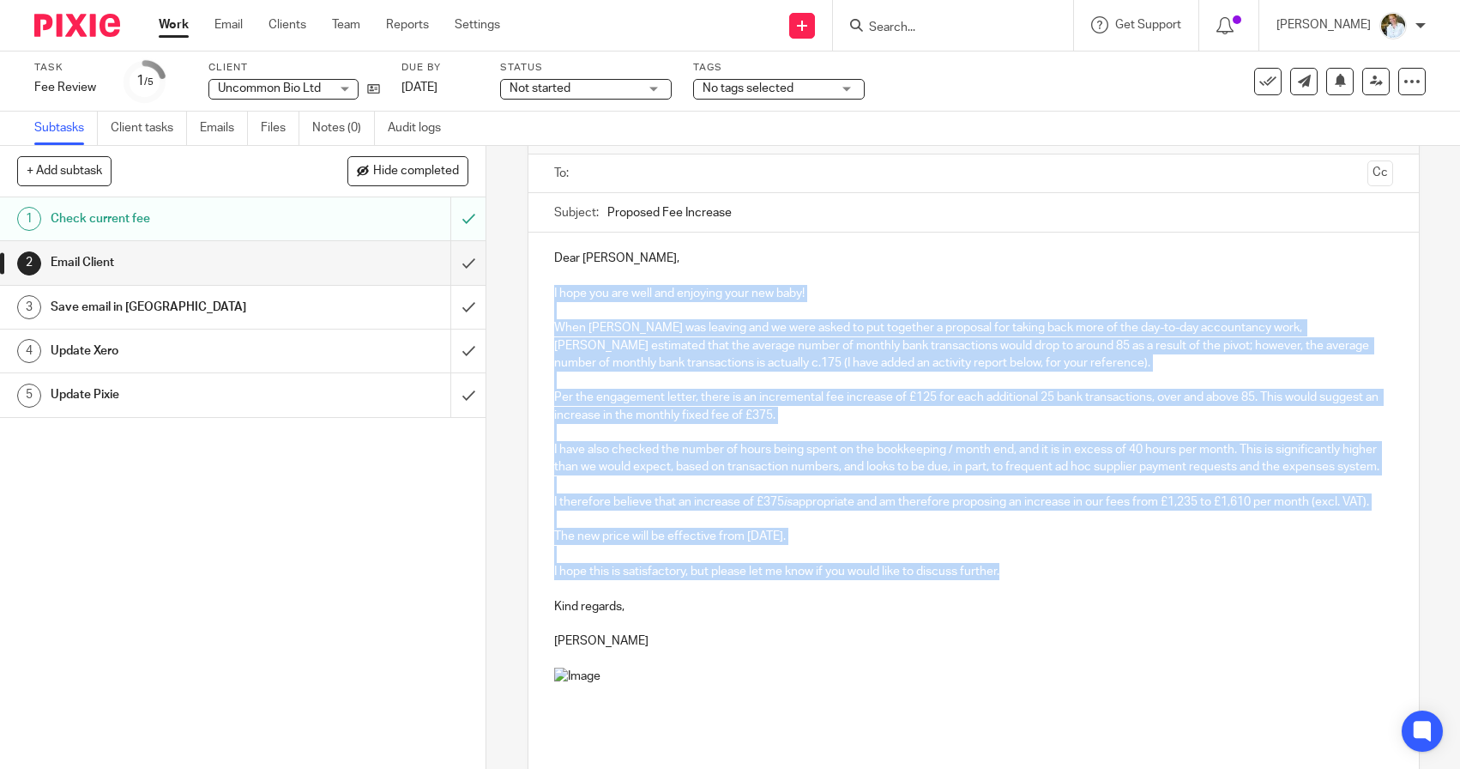
click at [552, 292] on div "Dear Benjamina, I hope you are well and enjoying your new baby! When Fabian was…" at bounding box center [973, 598] width 890 height 733
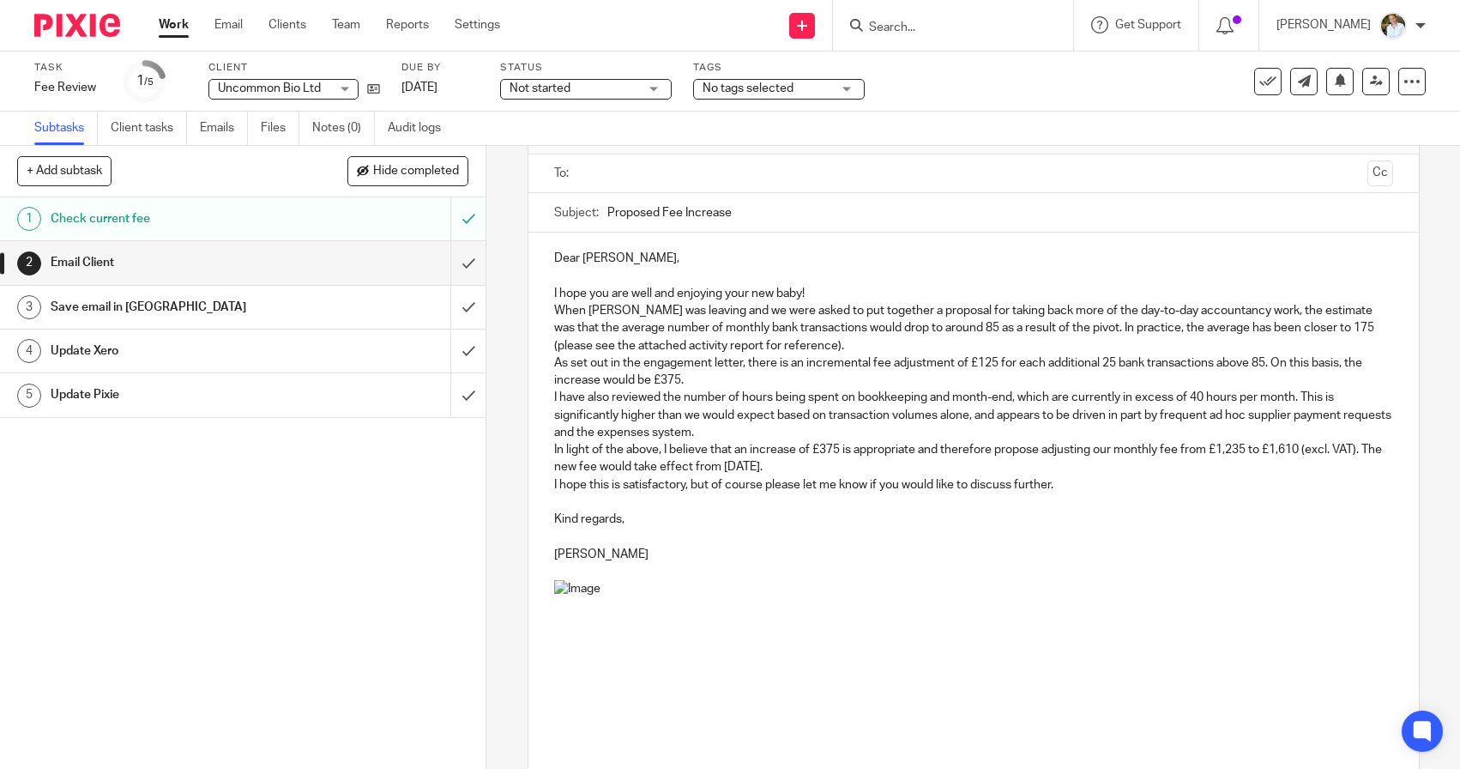
click at [824, 291] on p "I hope you are well and enjoying your new baby!" at bounding box center [973, 293] width 839 height 17
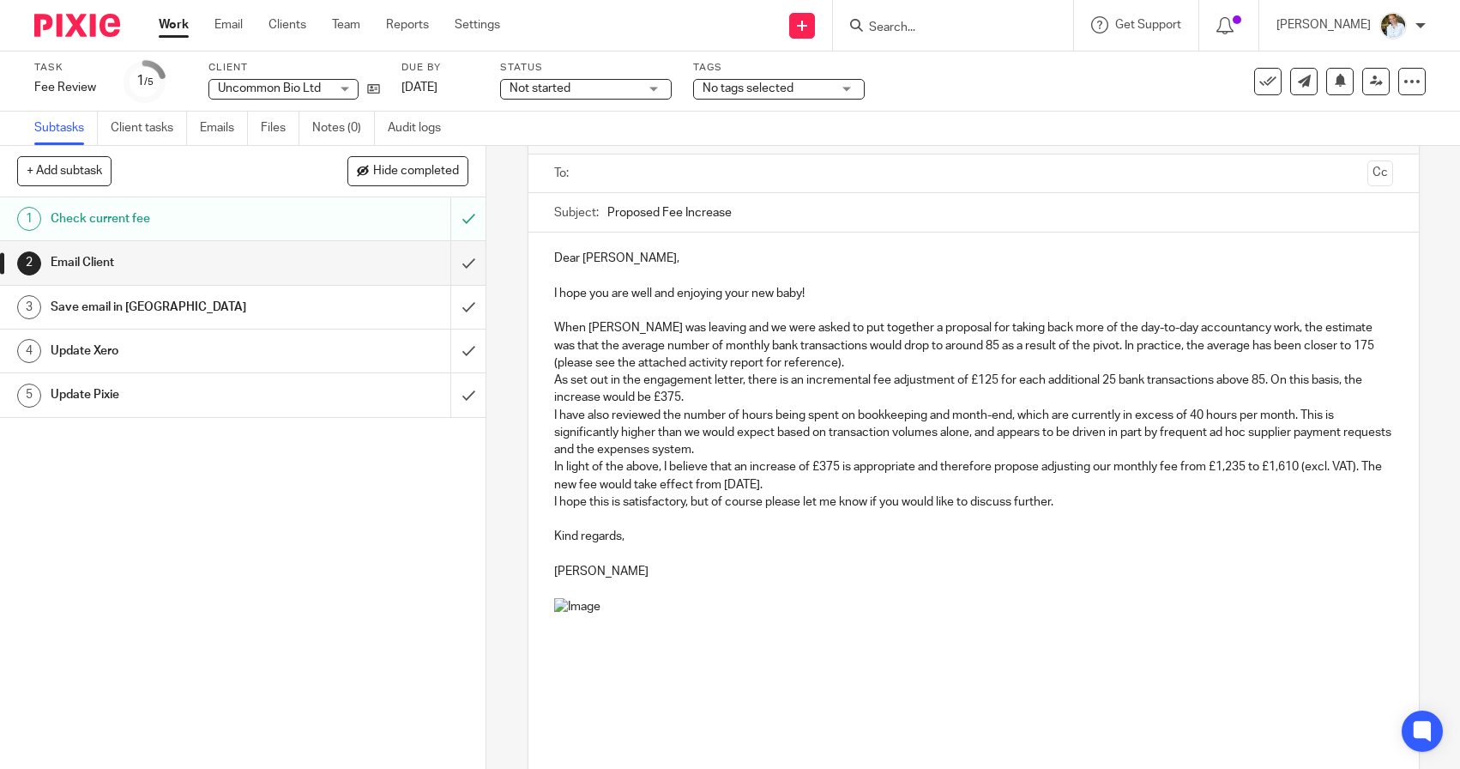
click at [811, 362] on p "When [PERSON_NAME] was leaving and we were asked to put together a proposal for…" at bounding box center [973, 345] width 839 height 52
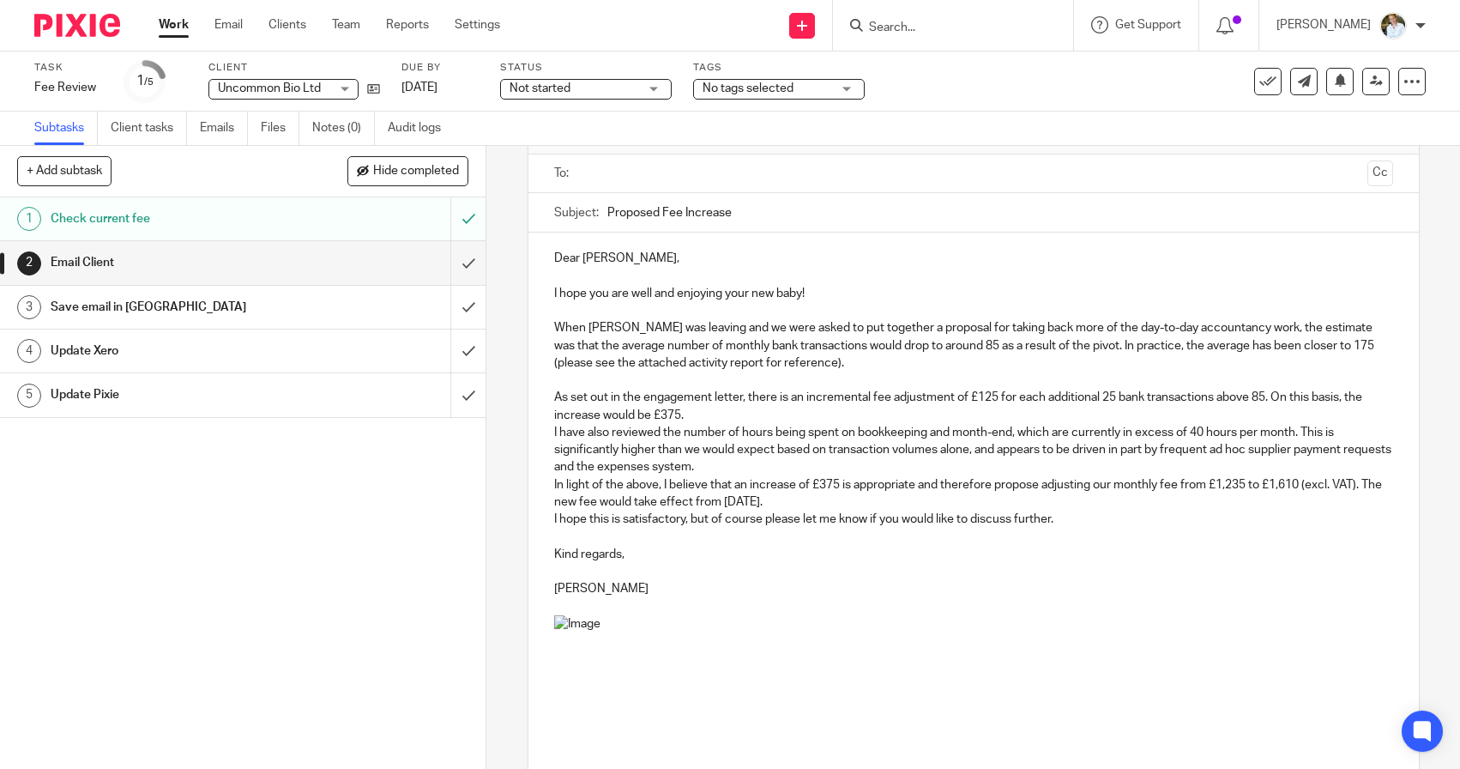
click at [712, 411] on p "As set out in the engagement letter, there is an incremental fee adjustment of …" at bounding box center [973, 406] width 839 height 35
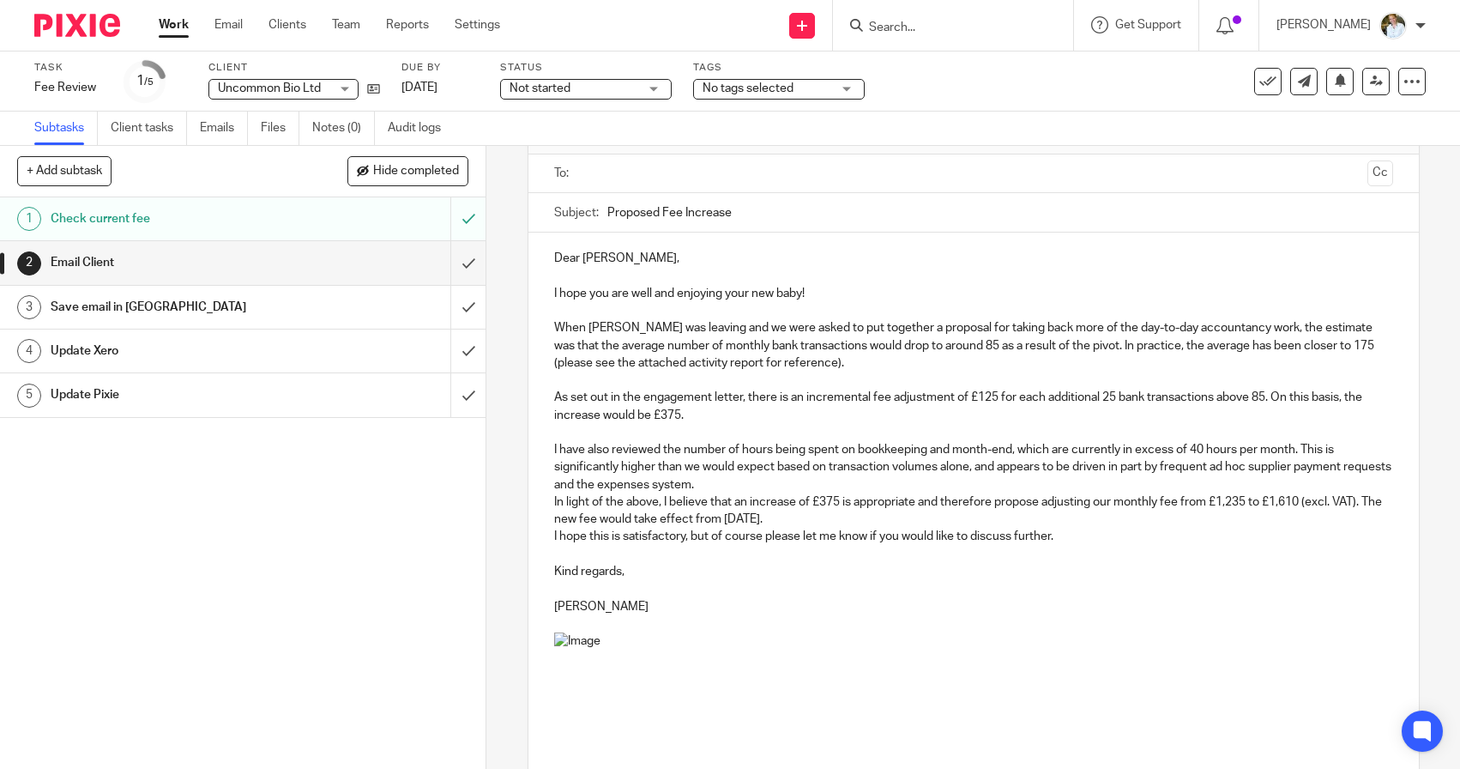
click at [755, 483] on p "I have also reviewed the number of hours being spent on bookkeeping and month-e…" at bounding box center [973, 467] width 839 height 52
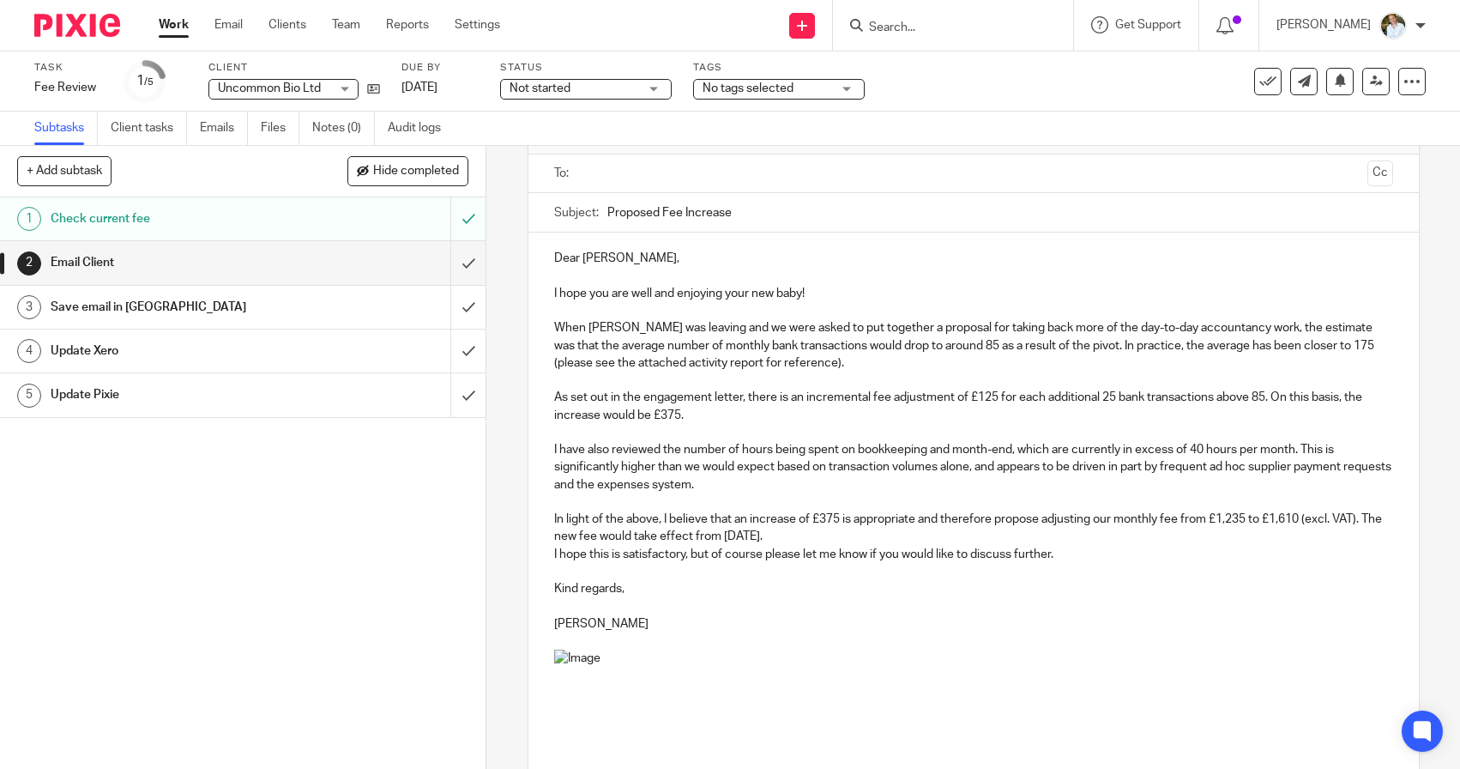
click at [839, 534] on p "In light of the above, I believe that an increase of £375 is appropriate and th…" at bounding box center [973, 527] width 839 height 35
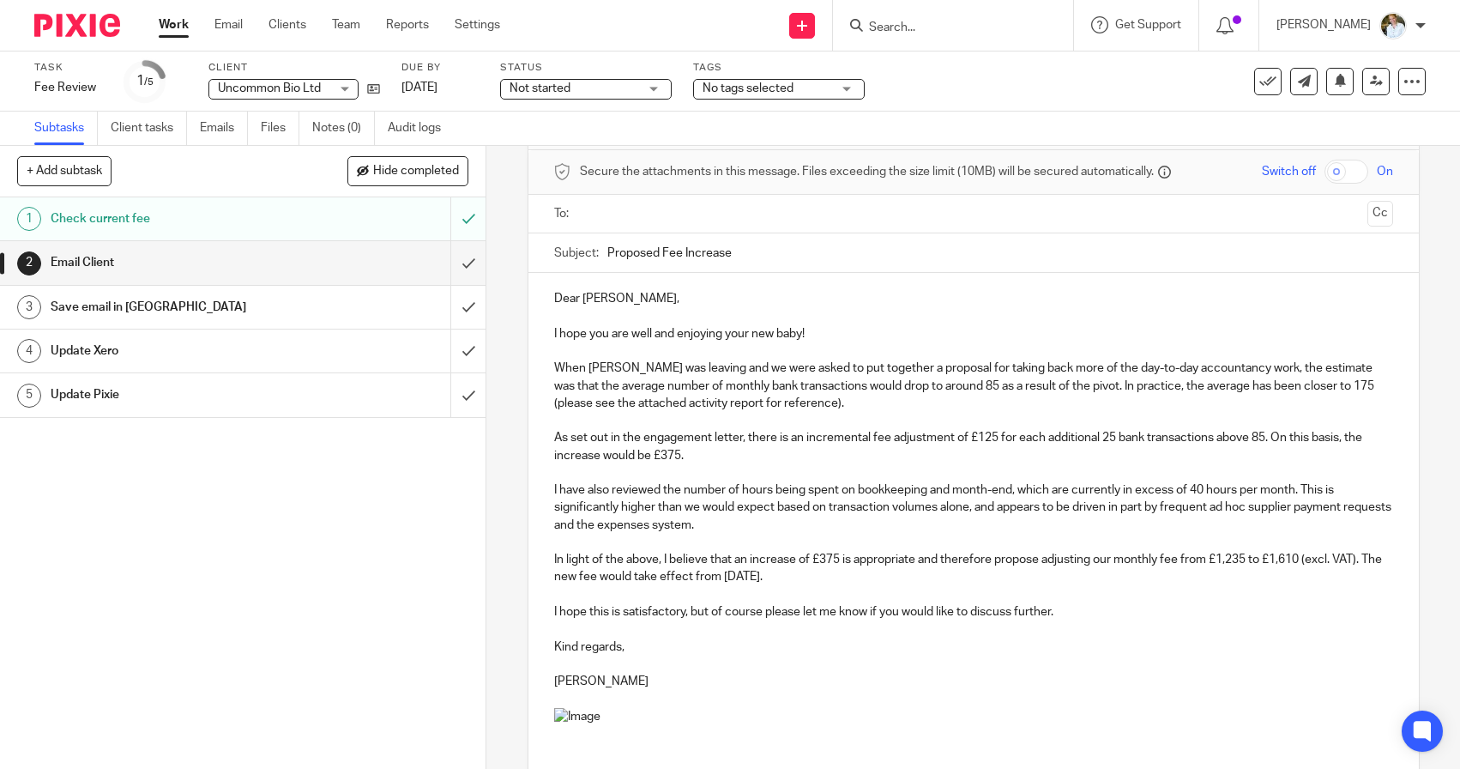
scroll to position [13, 0]
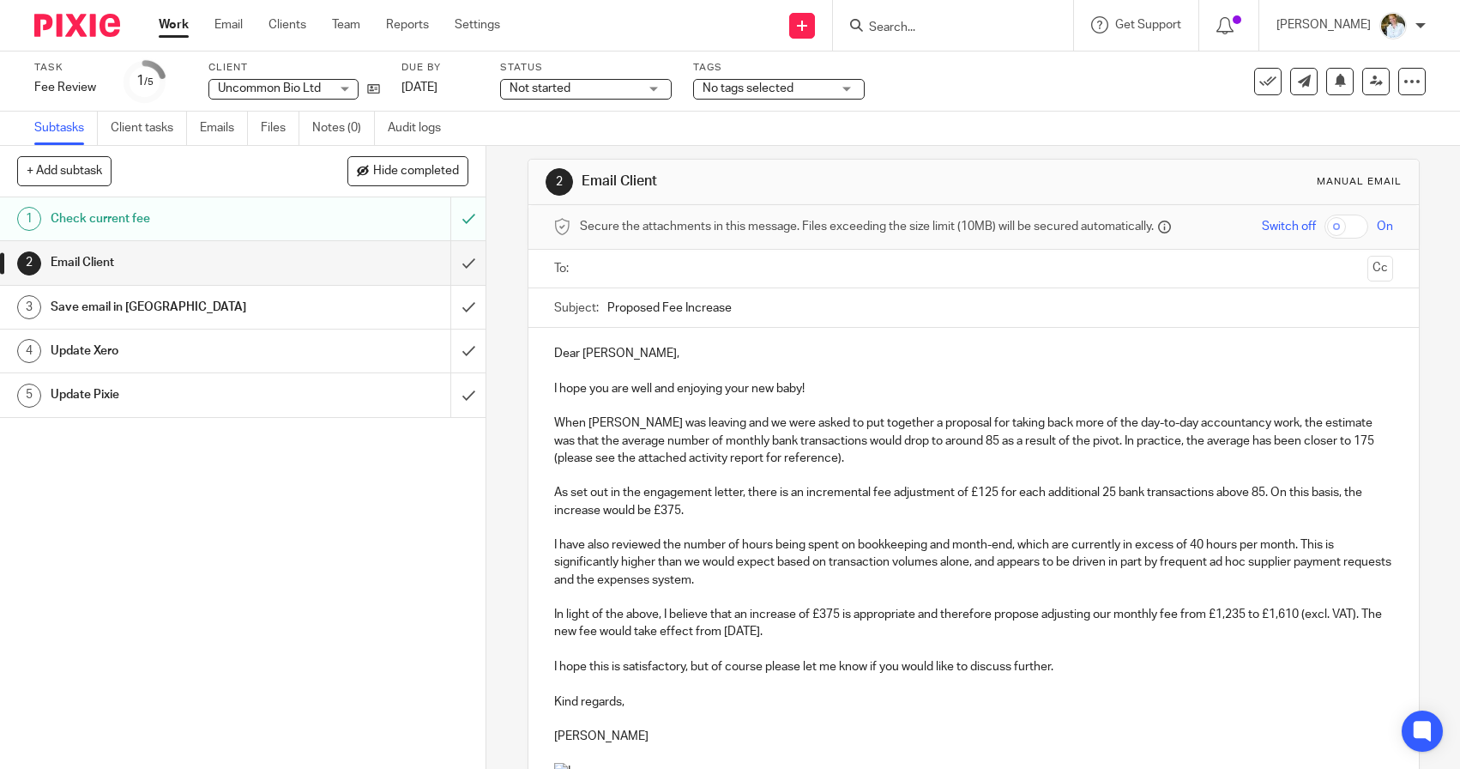
click at [606, 278] on input "text" at bounding box center [973, 269] width 775 height 20
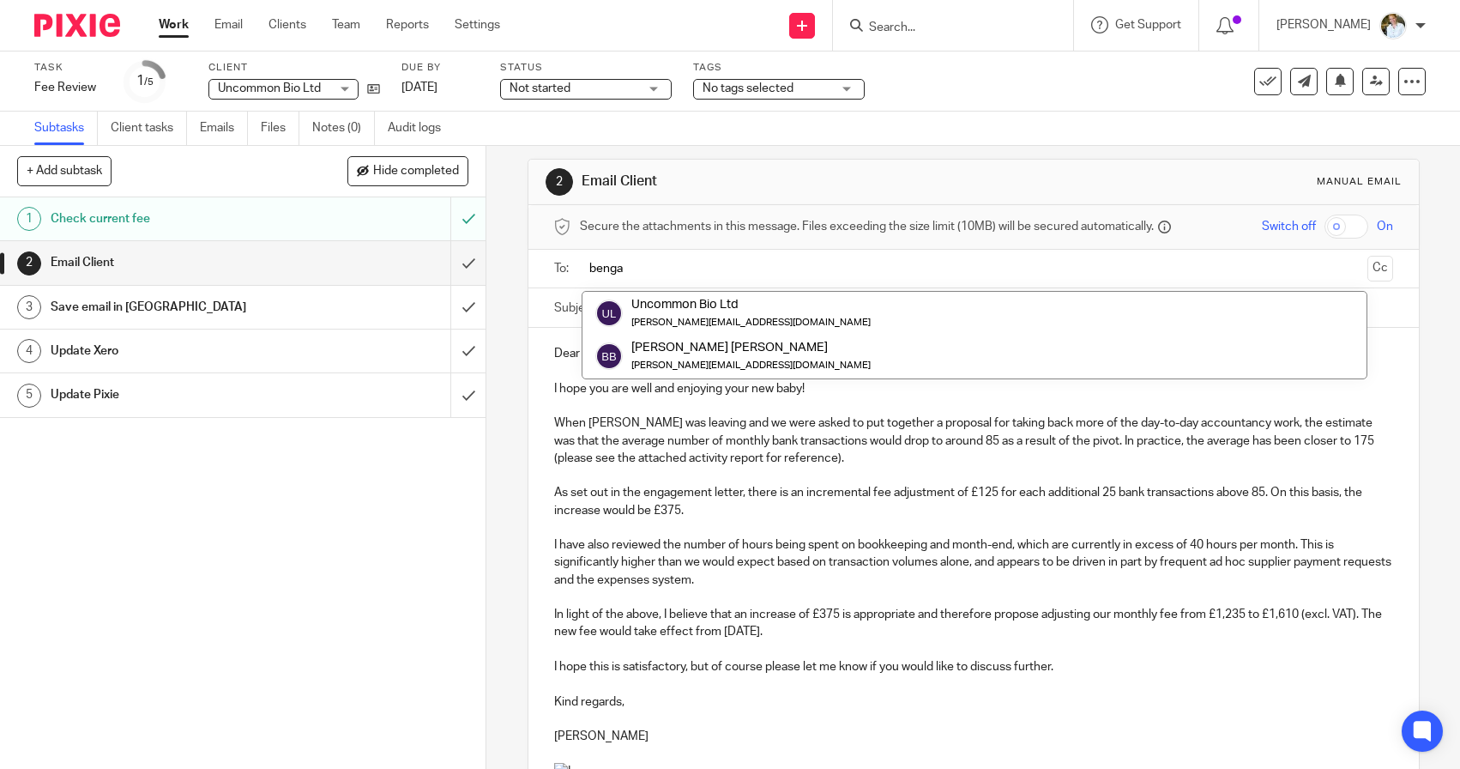
type input "benga"
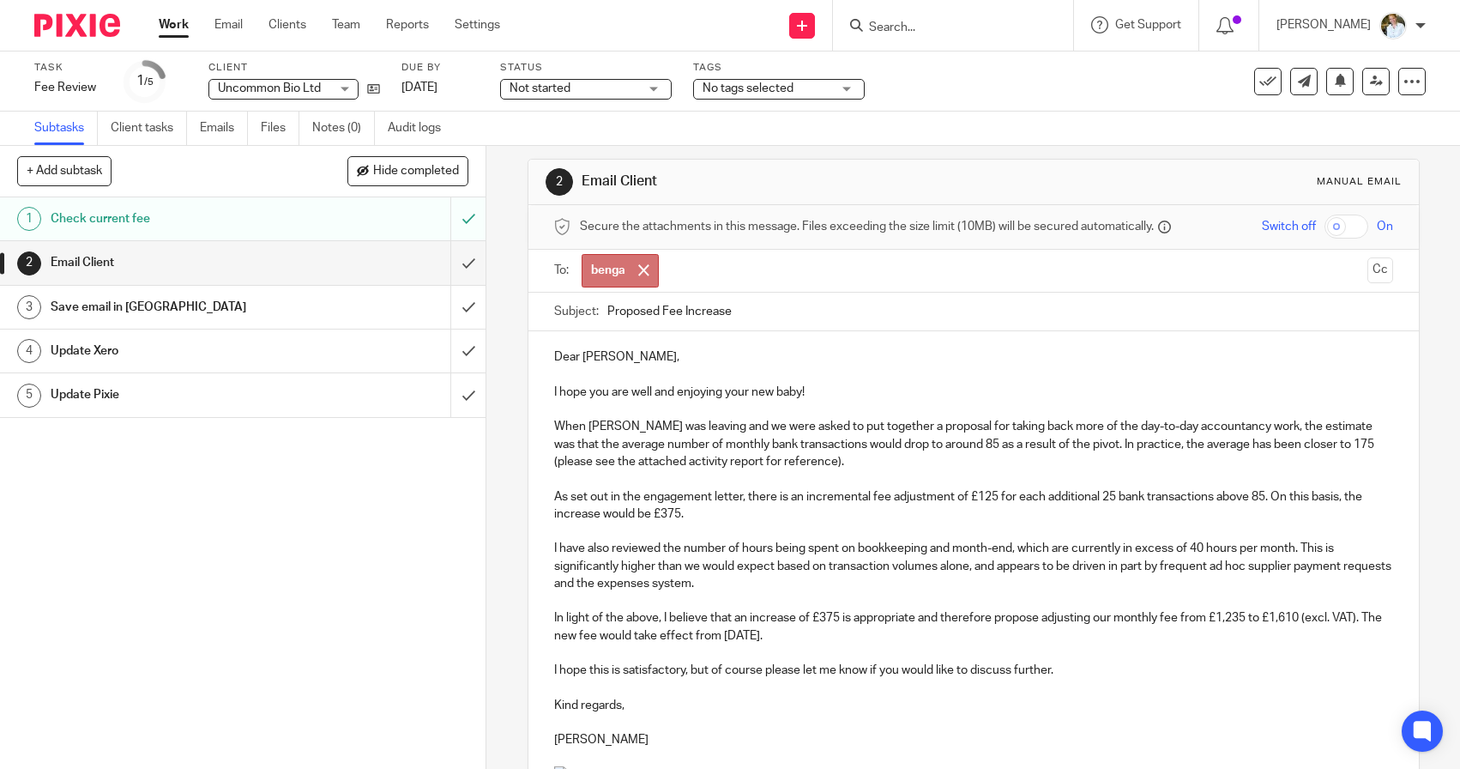
drag, startPoint x: 633, startPoint y: 276, endPoint x: 694, endPoint y: 346, distance: 92.4
click at [694, 346] on div "Dear [PERSON_NAME], I hope you are well and enjoying your new baby! When [PERSO…" at bounding box center [973, 697] width 890 height 733
click at [642, 274] on span at bounding box center [643, 269] width 11 height 11
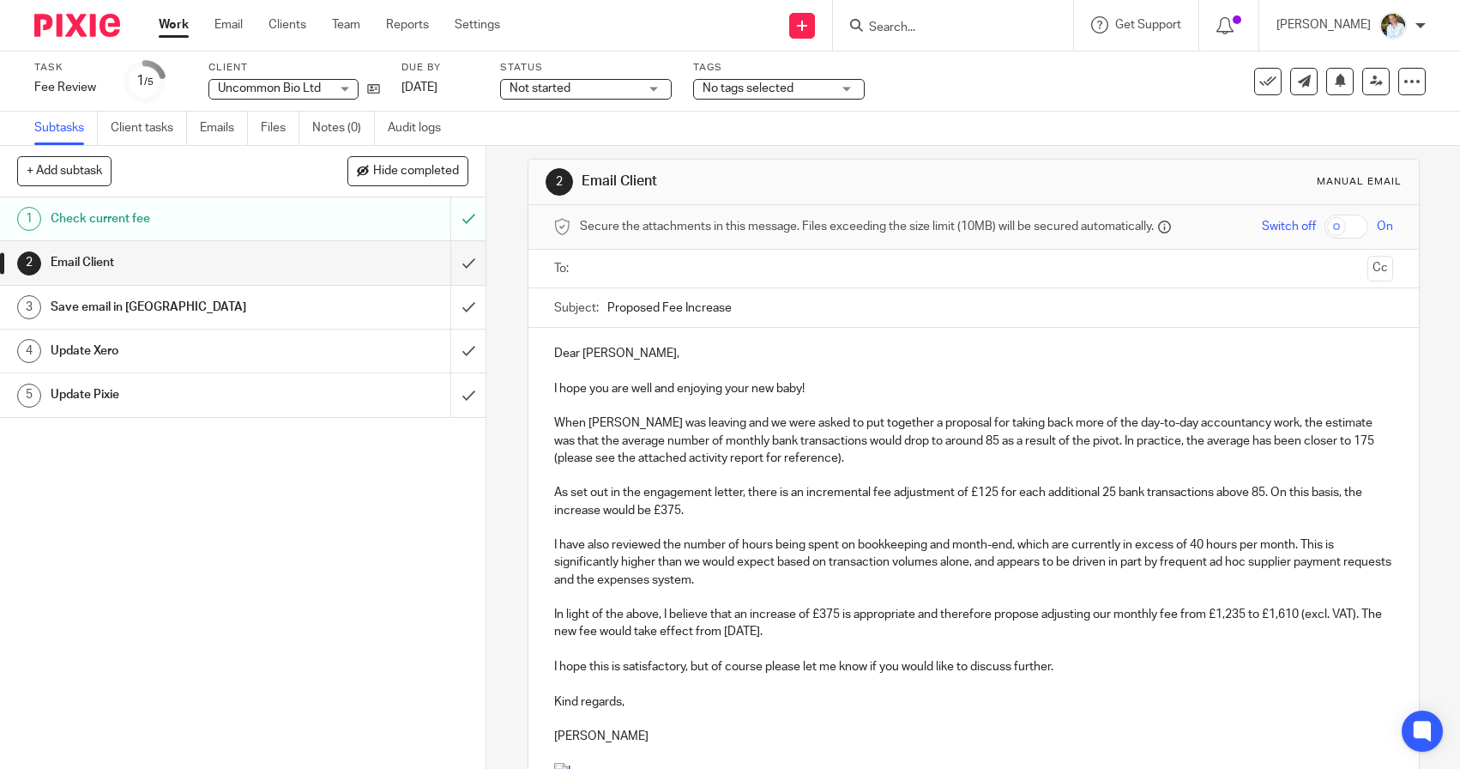
click at [642, 274] on input "text" at bounding box center [973, 269] width 775 height 20
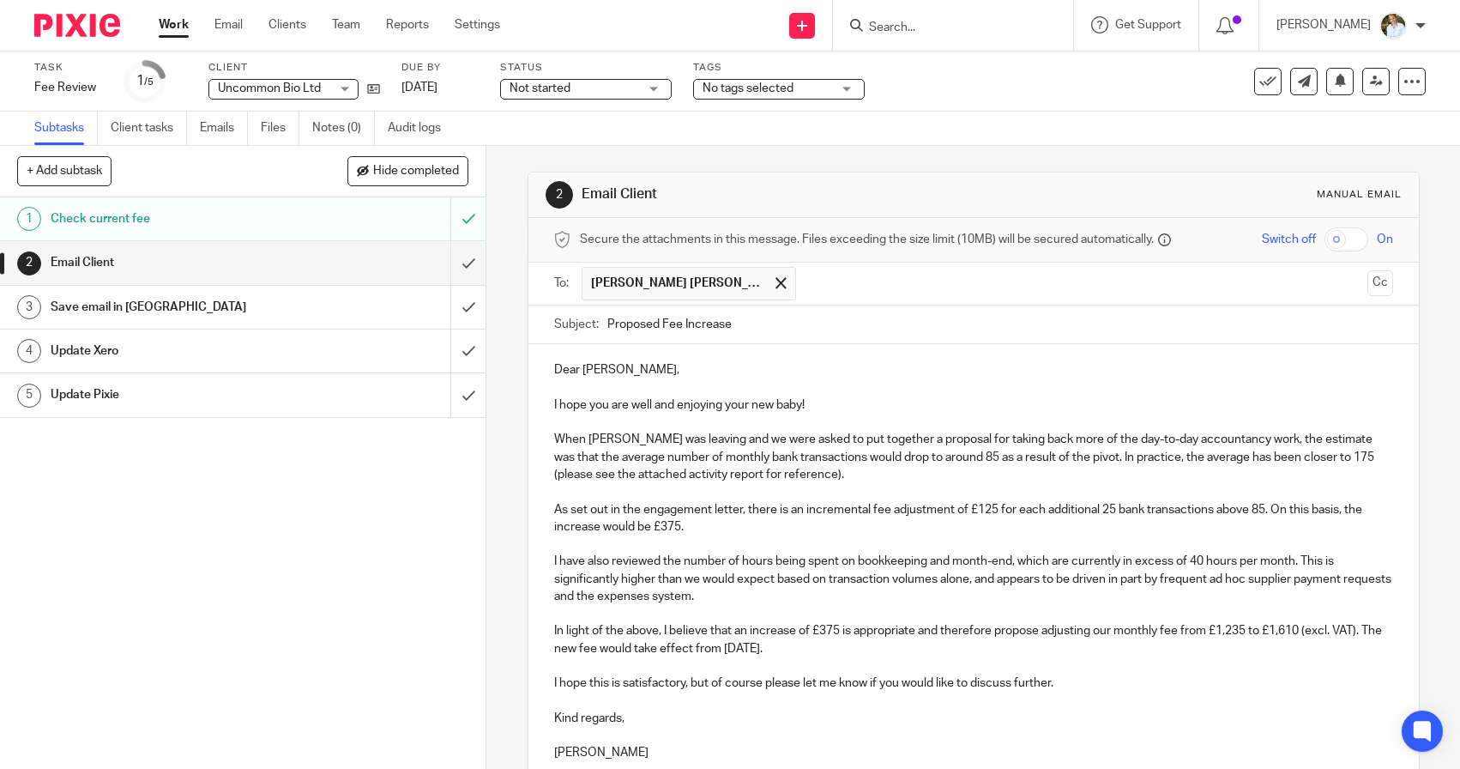
scroll to position [0, 0]
click at [1305, 84] on icon at bounding box center [1304, 81] width 13 height 13
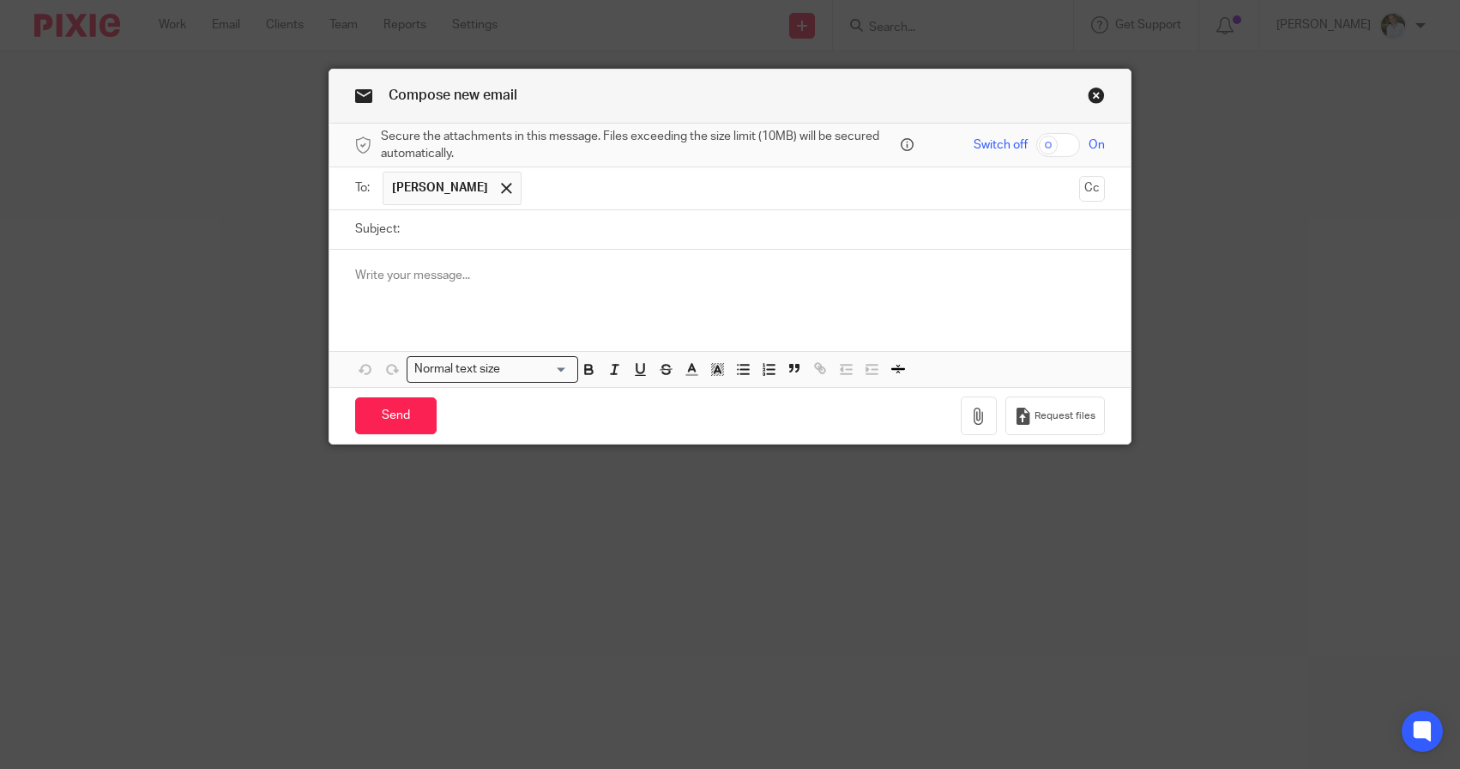
click at [1094, 92] on link "Close this dialog window" at bounding box center [1096, 98] width 17 height 23
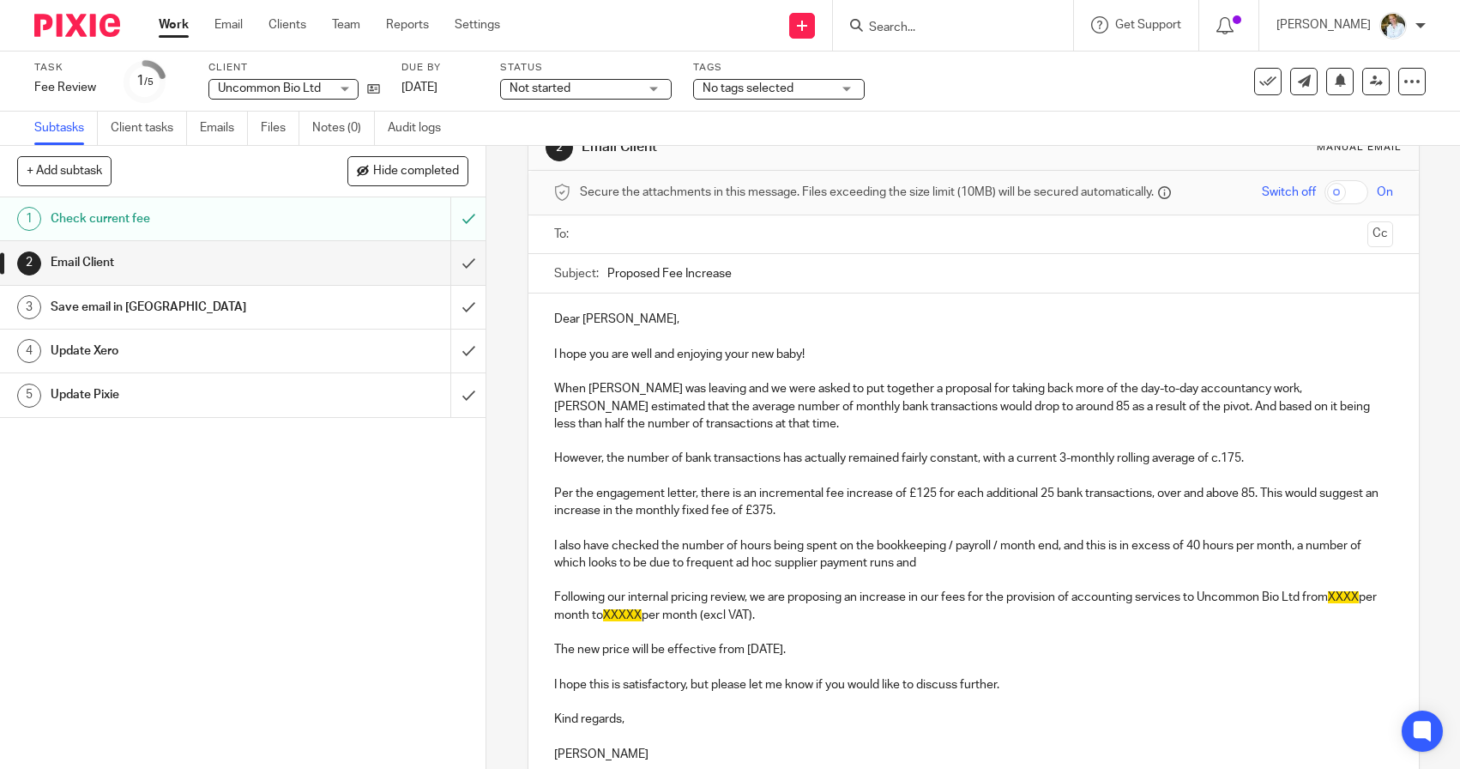
scroll to position [48, 0]
drag, startPoint x: 863, startPoint y: 644, endPoint x: 545, endPoint y: 353, distance: 431.7
click at [545, 353] on div "Dear [PERSON_NAME], I hope you are well and enjoying your new baby! When [PERSO…" at bounding box center [973, 533] width 890 height 482
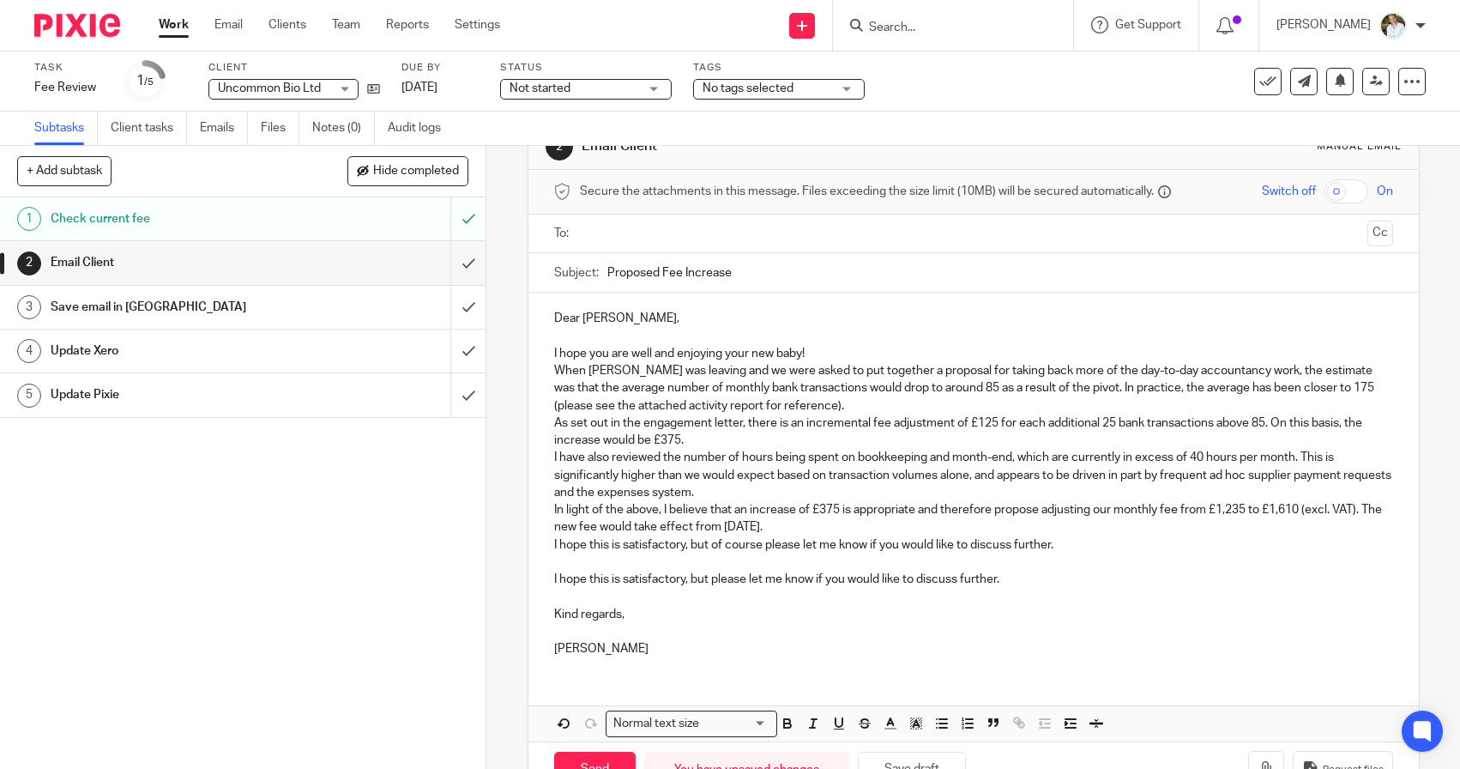
click at [823, 352] on p "I hope you are well and enjoying your new baby!" at bounding box center [973, 353] width 839 height 17
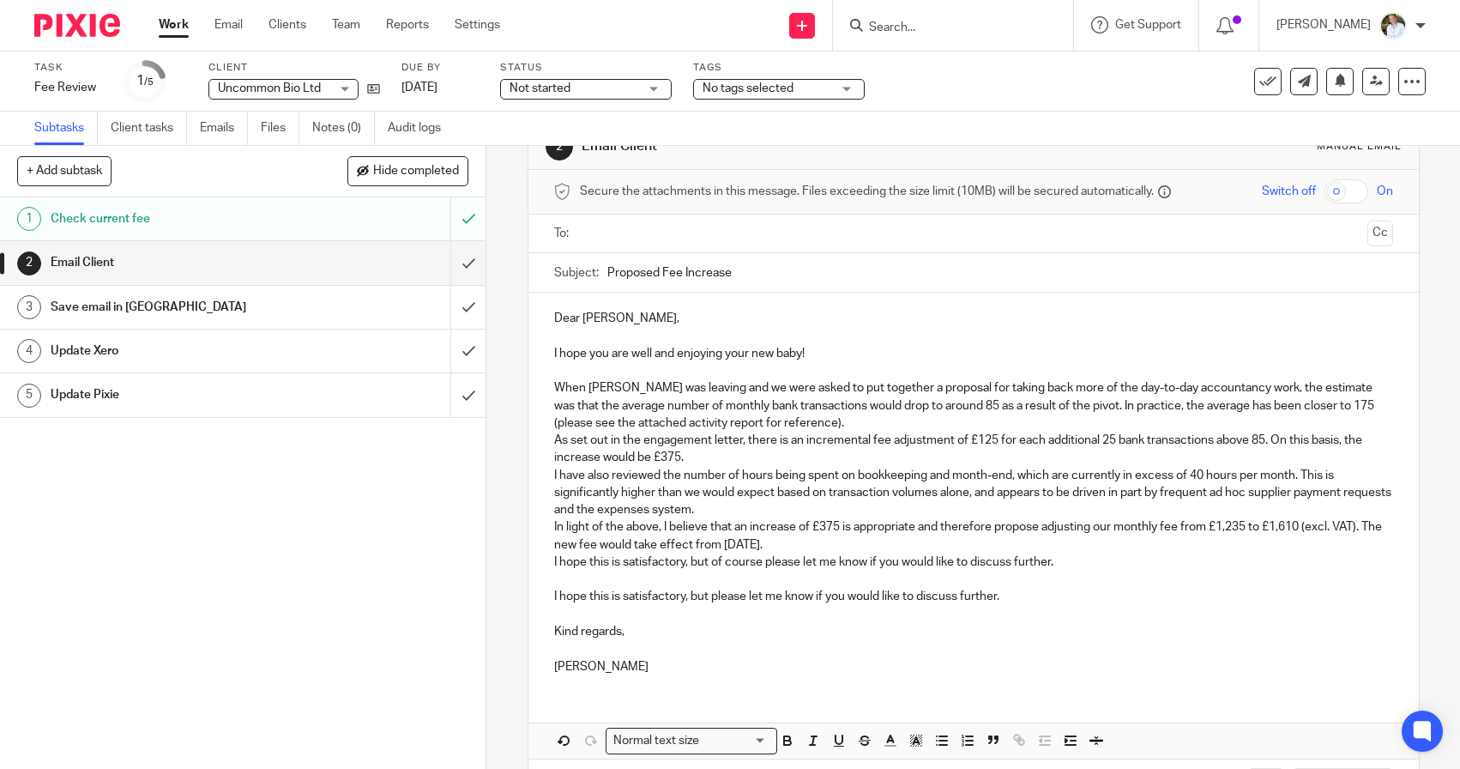
click at [788, 426] on p "When [PERSON_NAME] was leaving and we were asked to put together a proposal for…" at bounding box center [973, 405] width 839 height 52
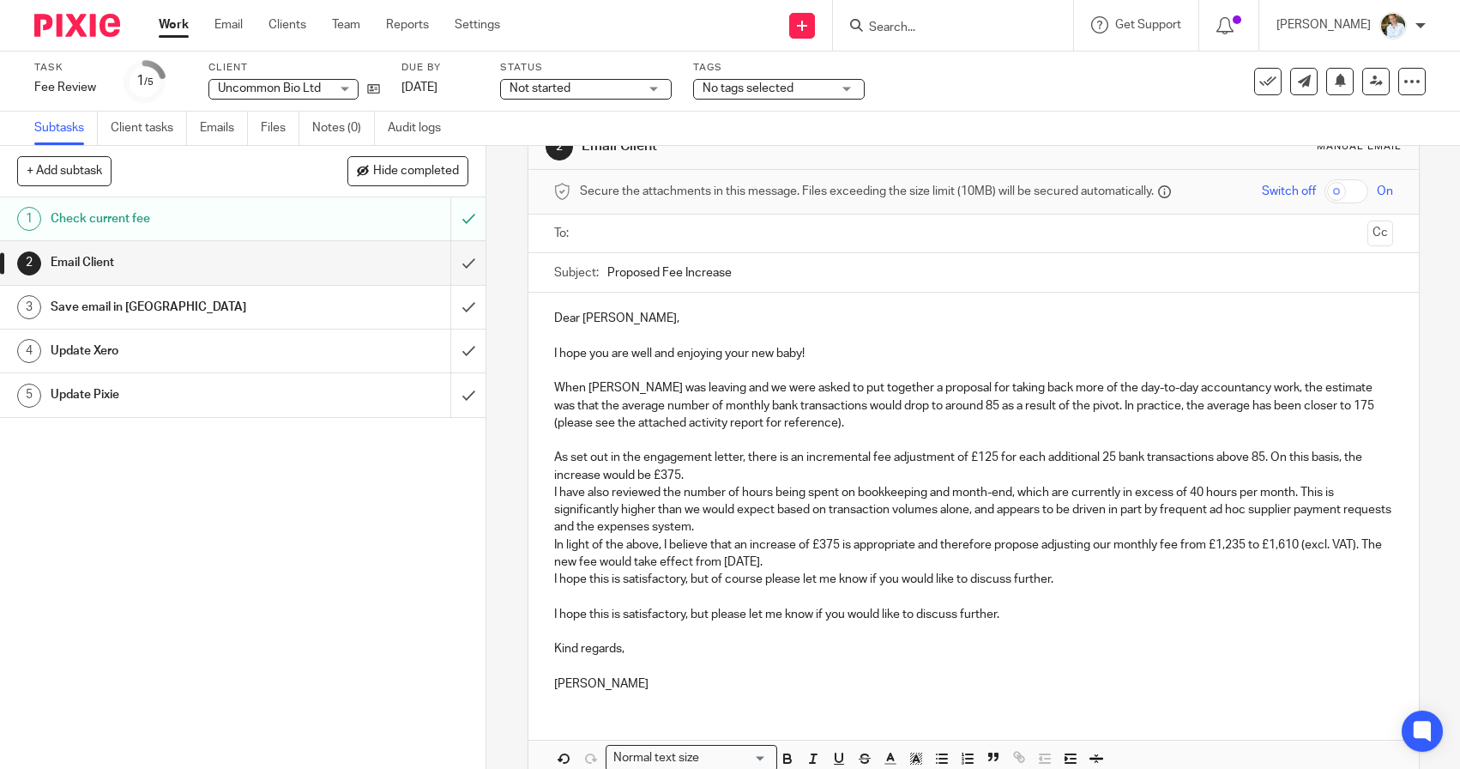
click at [739, 474] on p "As set out in the engagement letter, there is an incremental fee adjustment of …" at bounding box center [973, 466] width 839 height 35
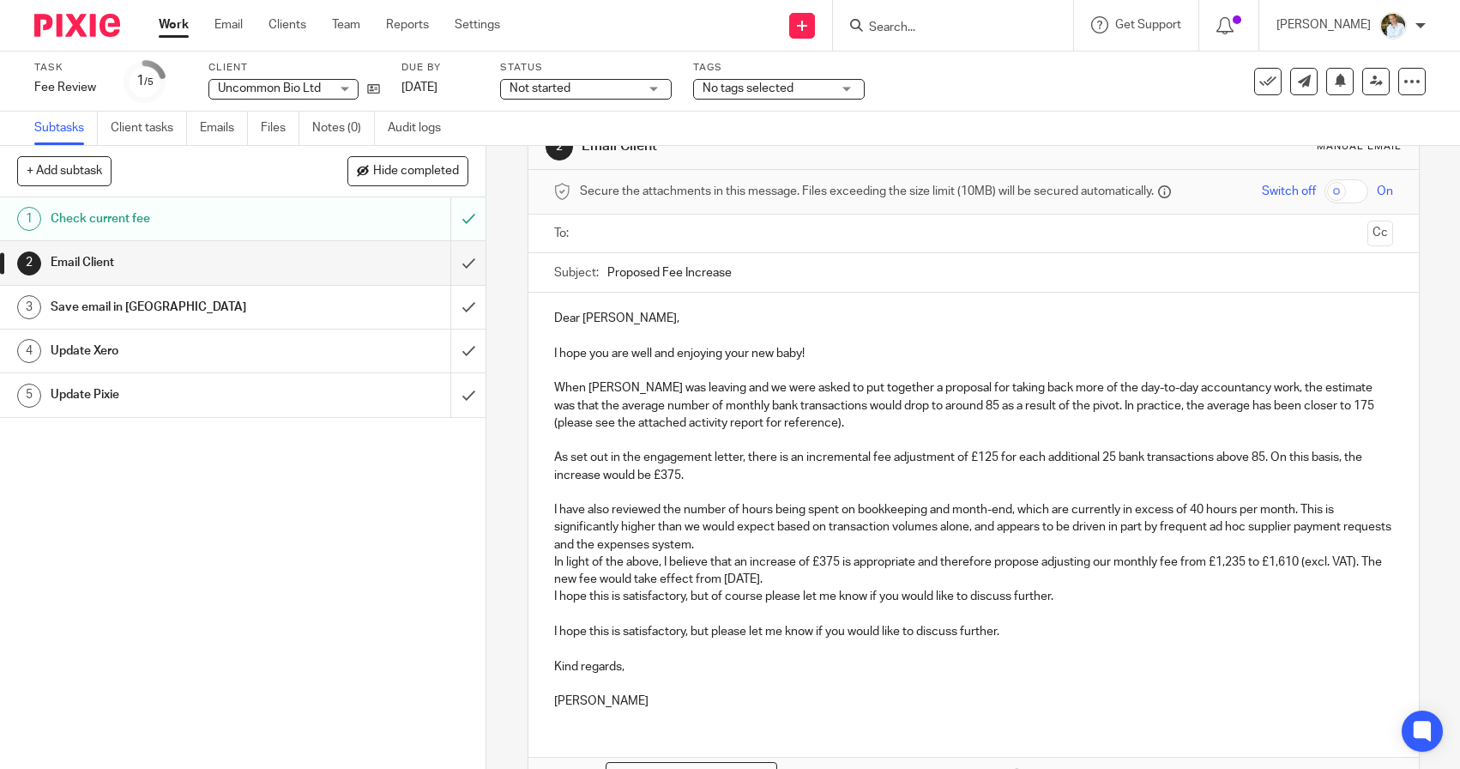
click at [763, 540] on p "I have also reviewed the number of hours being spent on bookkeeping and month-e…" at bounding box center [973, 527] width 839 height 52
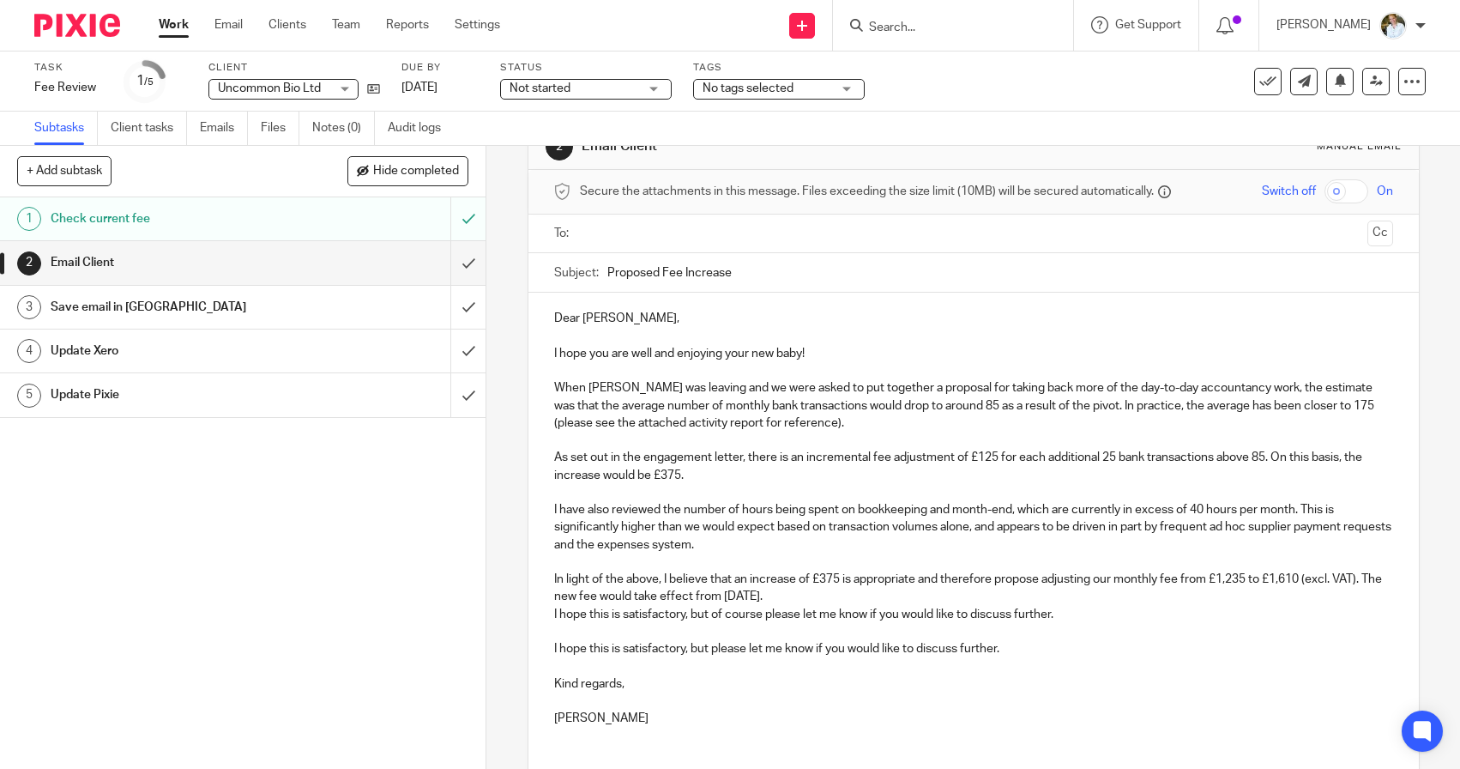
click at [836, 595] on p "In light of the above, I believe that an increase of £375 is appropriate and th…" at bounding box center [973, 587] width 839 height 35
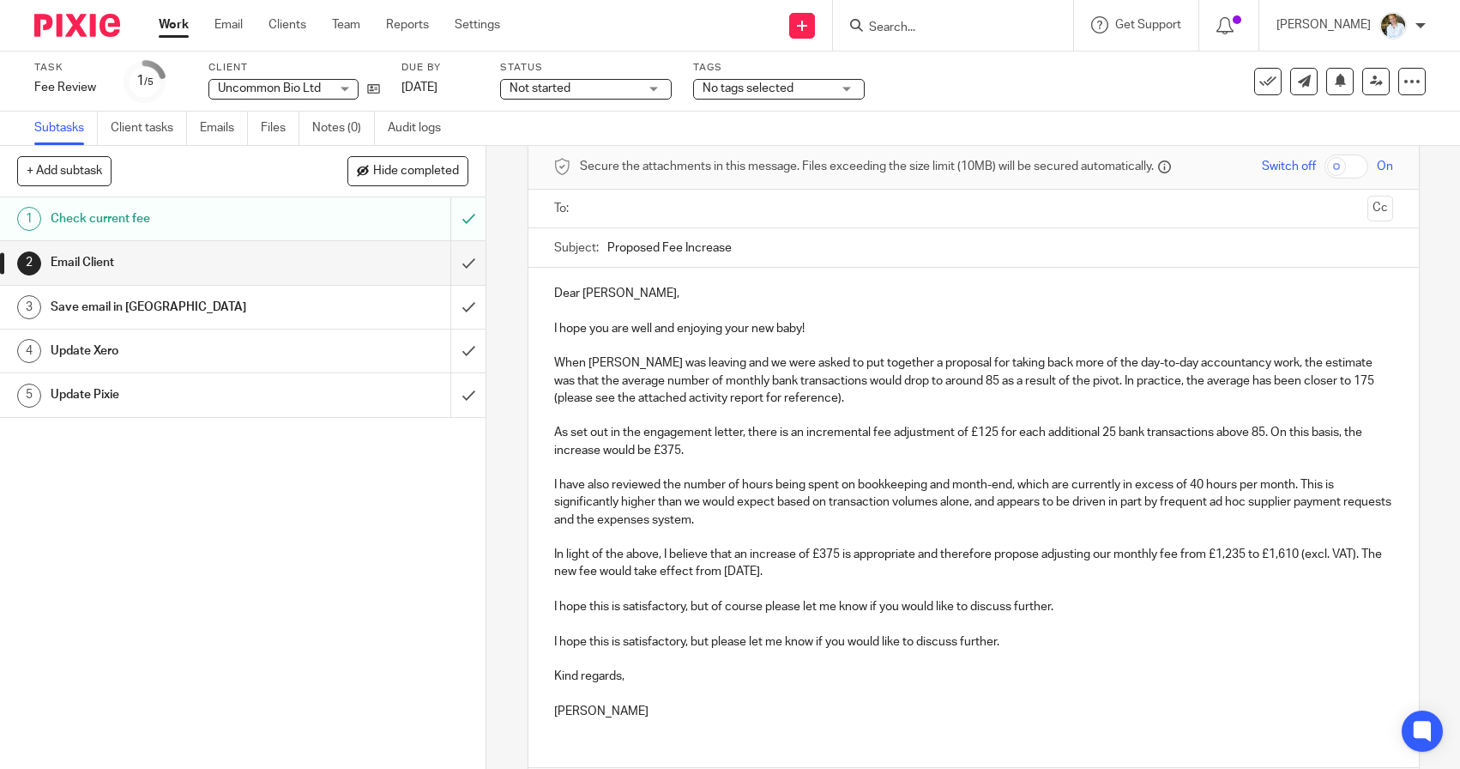
scroll to position [74, 0]
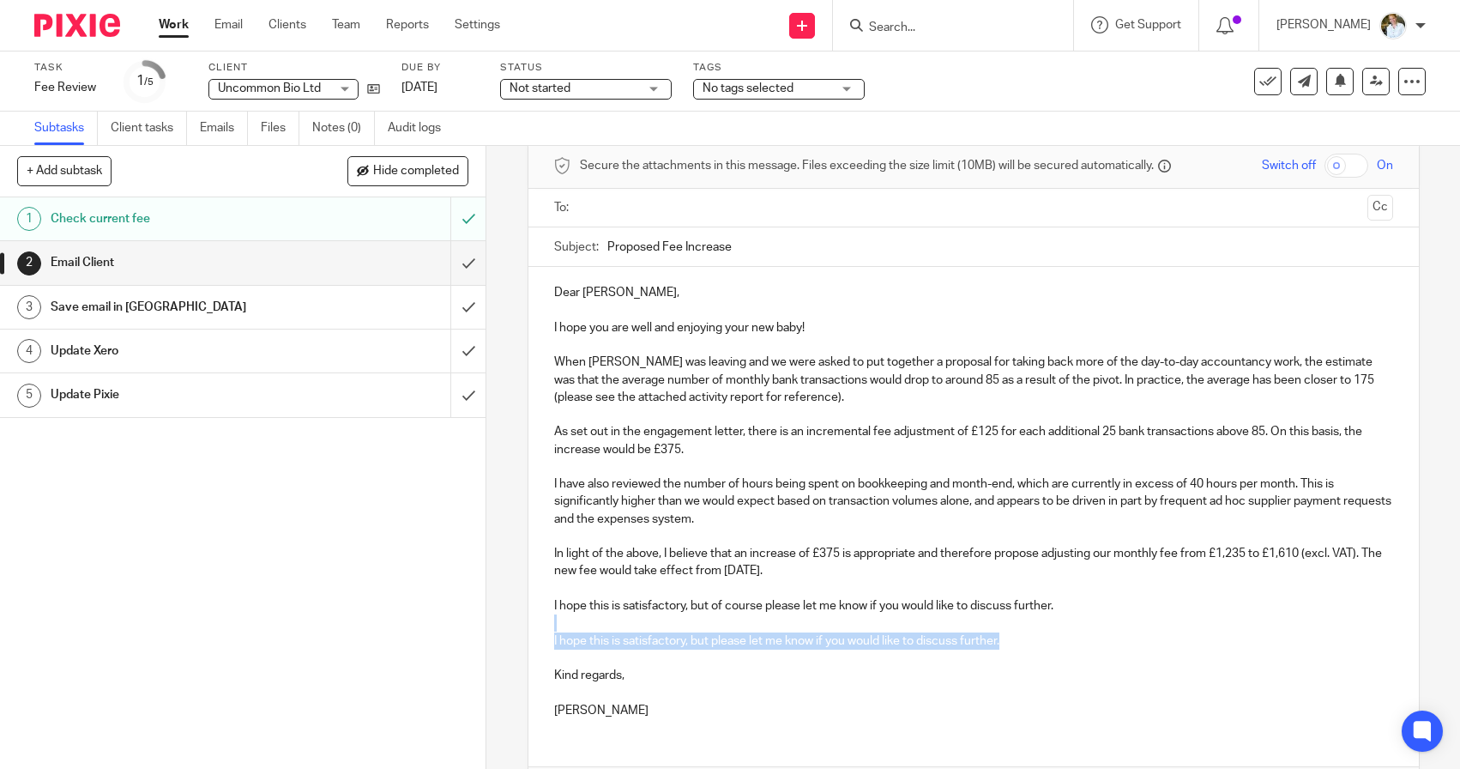
drag, startPoint x: 1017, startPoint y: 641, endPoint x: 780, endPoint y: 618, distance: 238.7
click at [779, 624] on div "Dear [PERSON_NAME], I hope you are well and enjoying your new baby! When [PERSO…" at bounding box center [973, 499] width 890 height 465
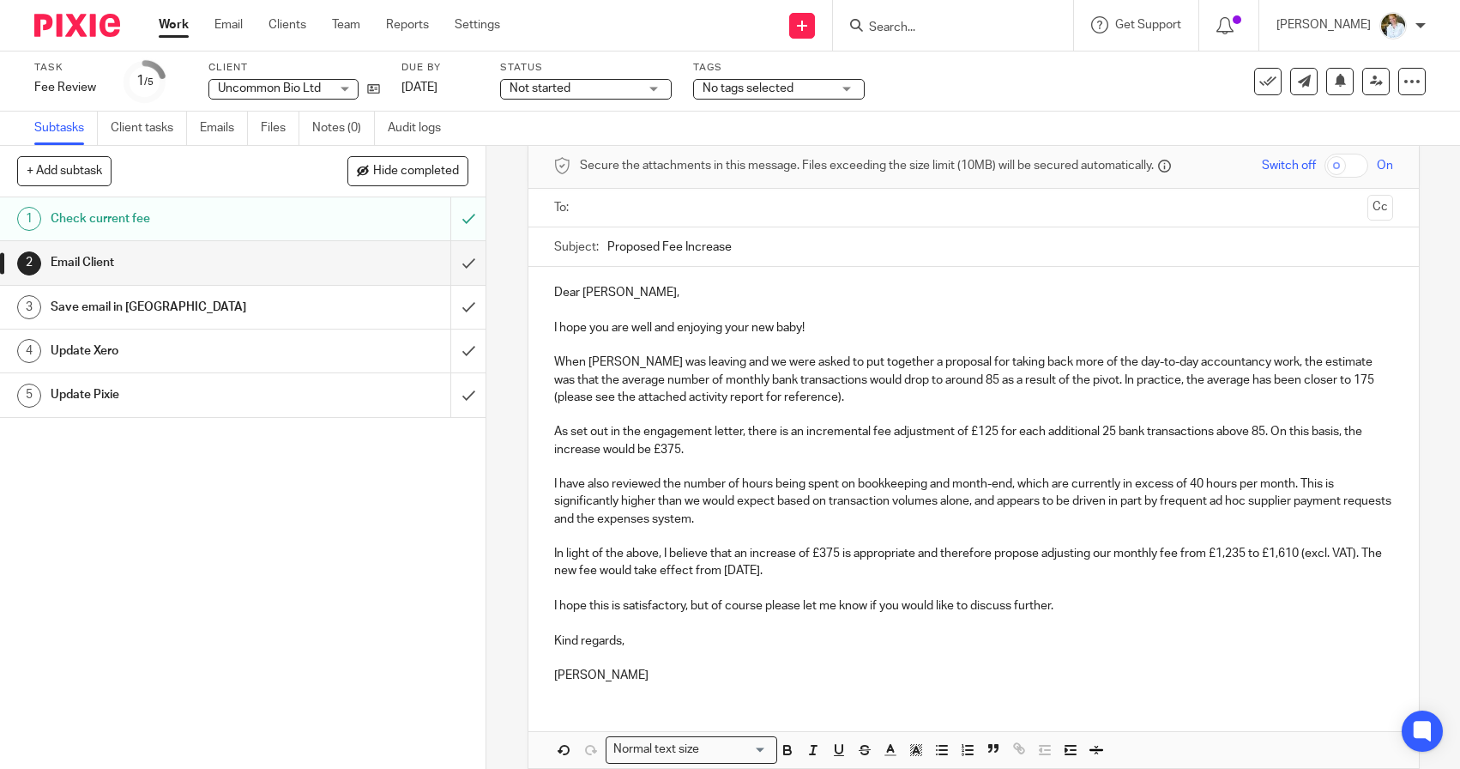
click at [729, 642] on p "Kind regards," at bounding box center [973, 640] width 839 height 17
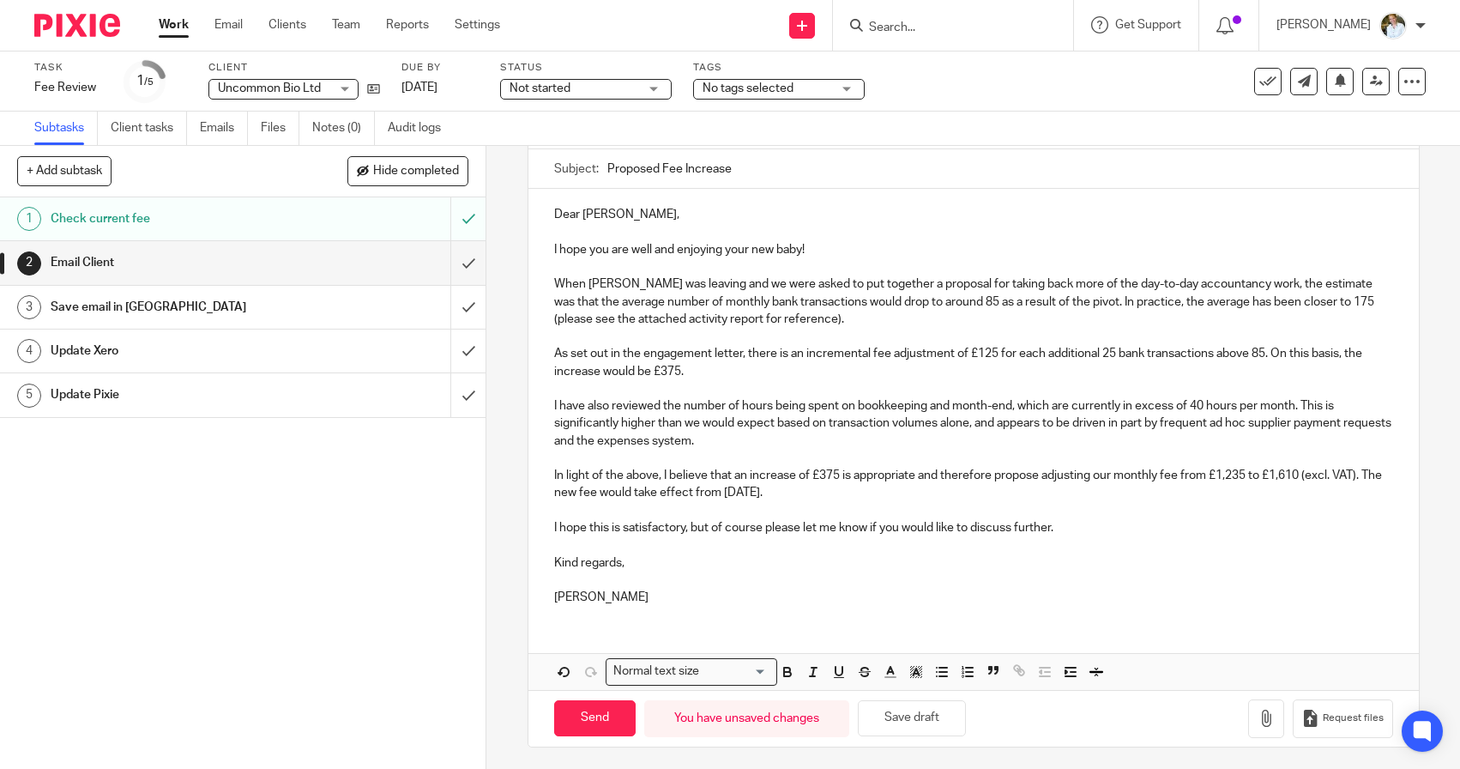
scroll to position [150, 0]
click at [895, 717] on button "Save draft" at bounding box center [912, 720] width 108 height 37
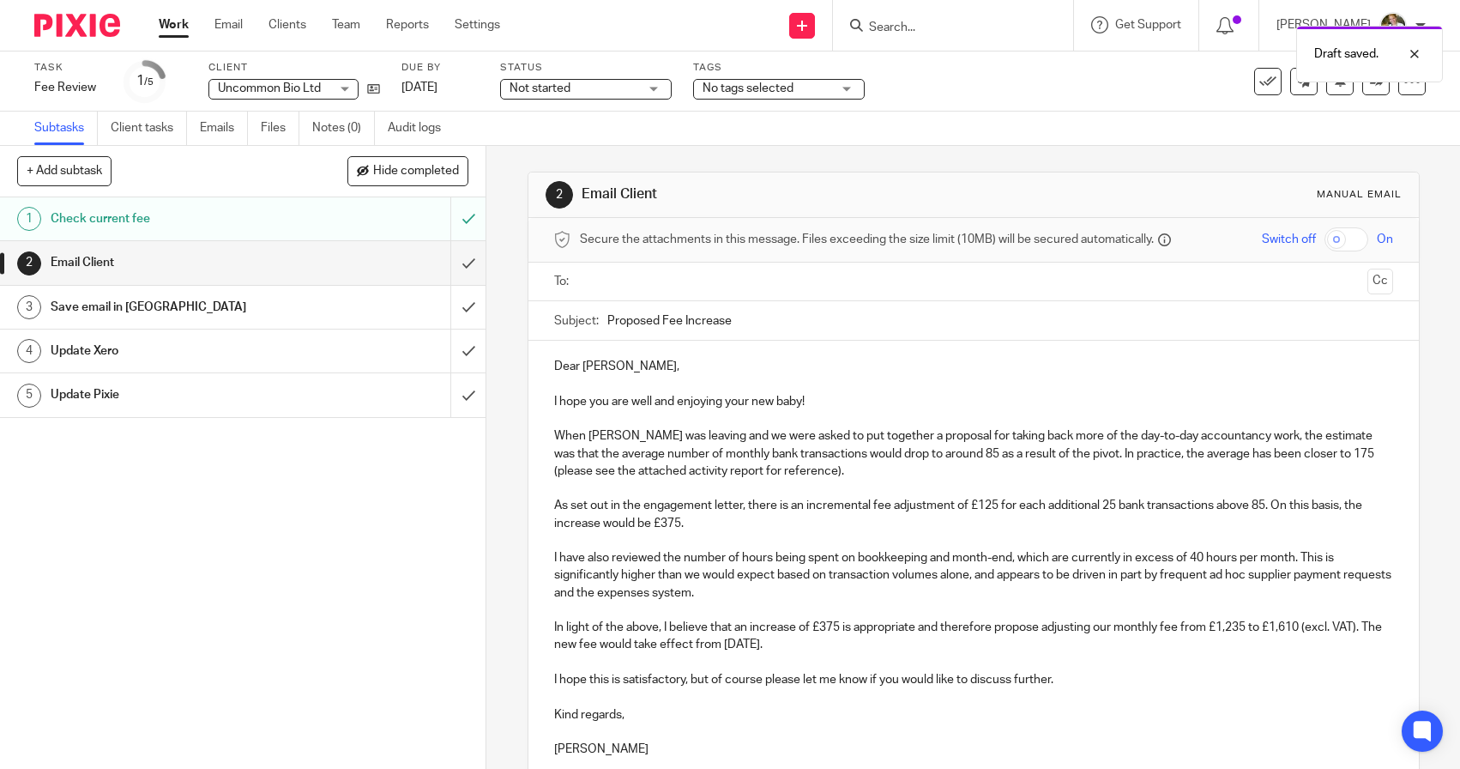
scroll to position [0, 0]
click at [622, 276] on input "text" at bounding box center [973, 282] width 775 height 20
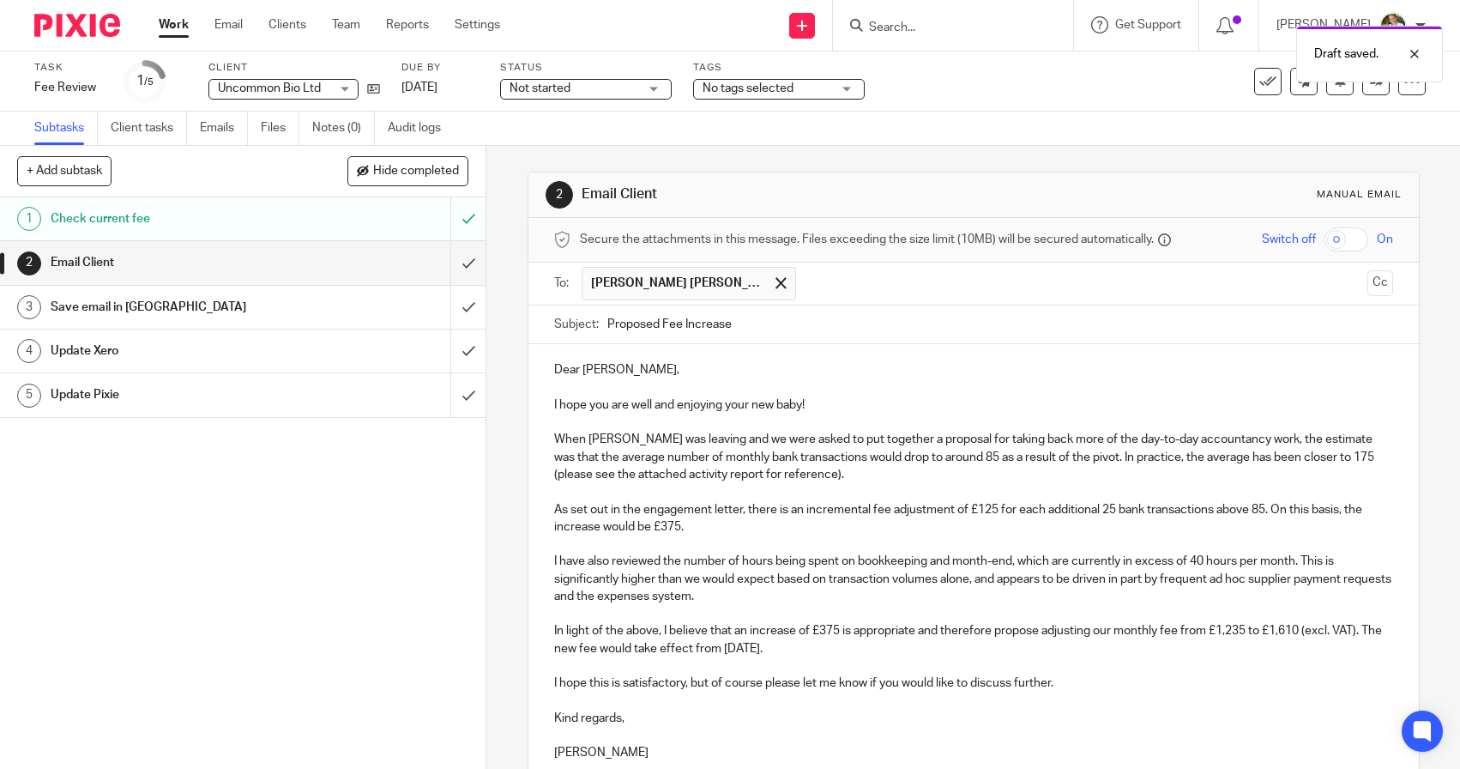
click at [793, 483] on p at bounding box center [973, 491] width 839 height 17
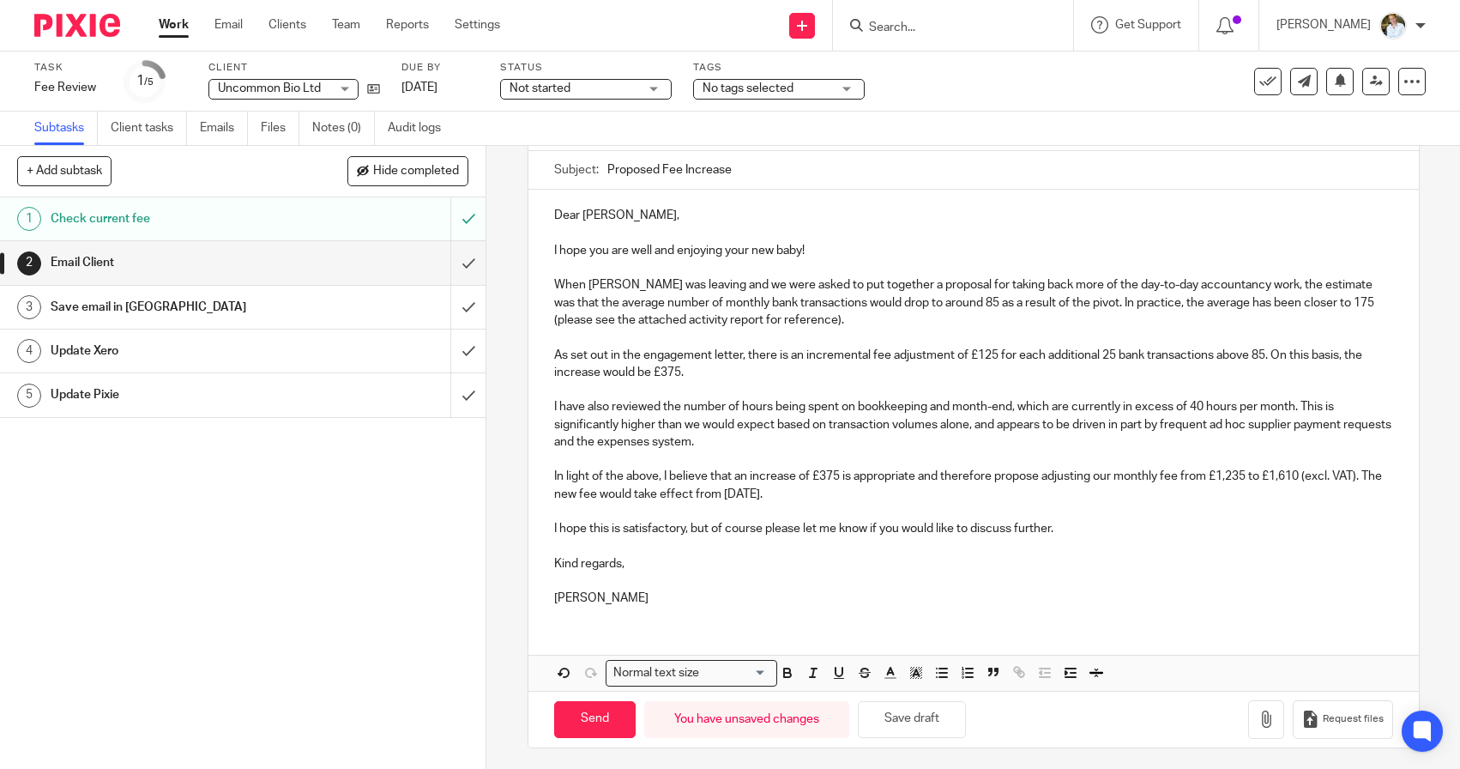
scroll to position [153, 0]
click at [608, 714] on input "Send" at bounding box center [594, 721] width 81 height 37
type input "Sent"
